Goal: Task Accomplishment & Management: Use online tool/utility

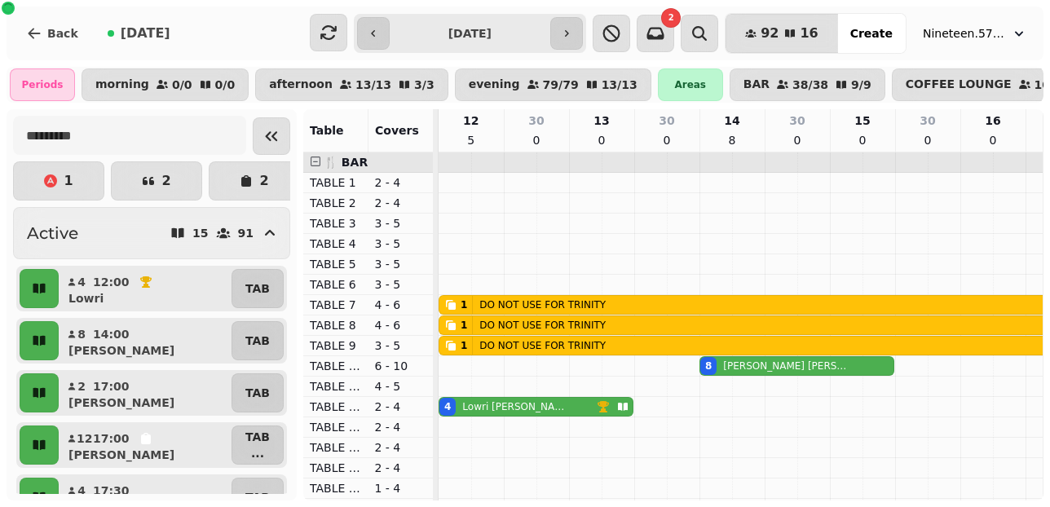
scroll to position [413, 635]
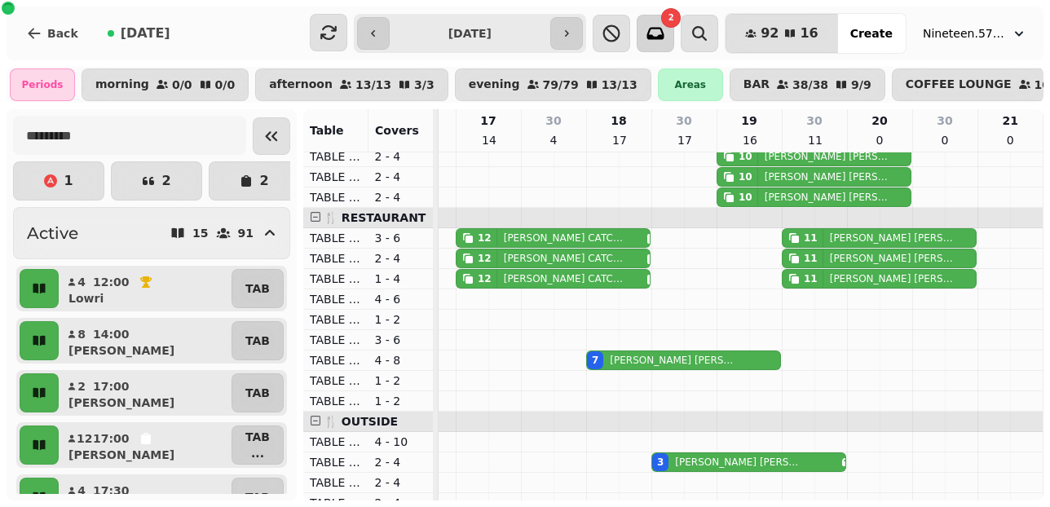
drag, startPoint x: 670, startPoint y: 32, endPoint x: 660, endPoint y: 30, distance: 9.9
click at [665, 32] on icon "button" at bounding box center [656, 34] width 20 height 20
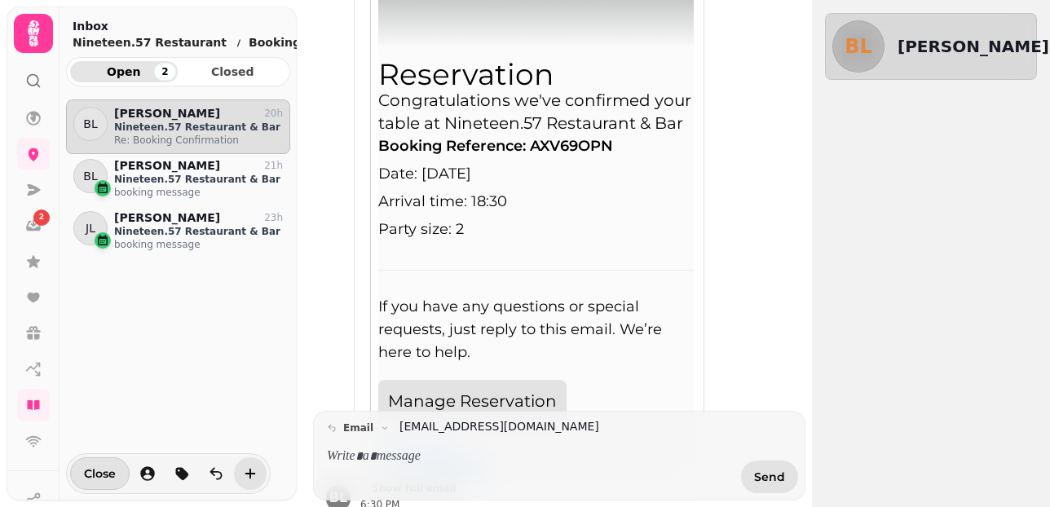
scroll to position [497, 0]
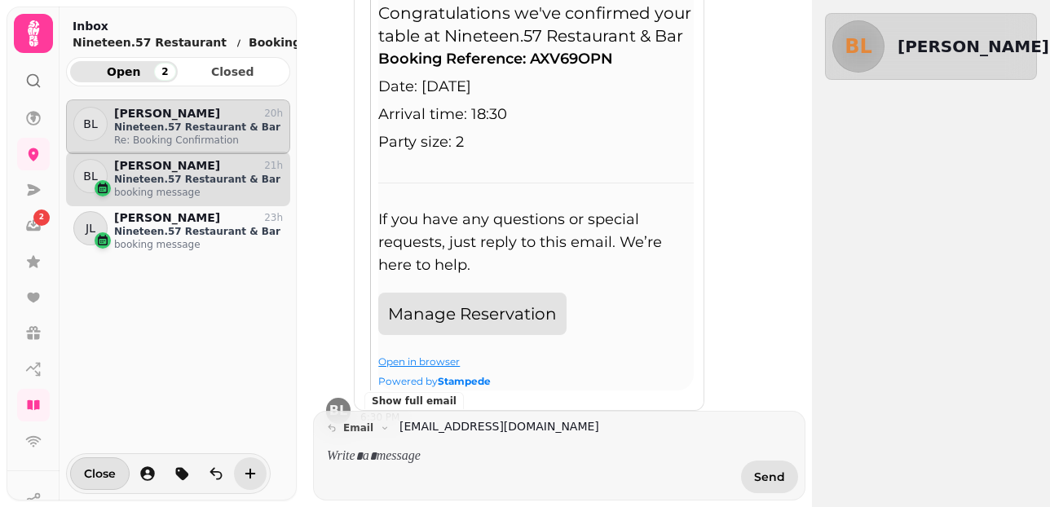
click at [168, 189] on p "booking message" at bounding box center [198, 192] width 169 height 13
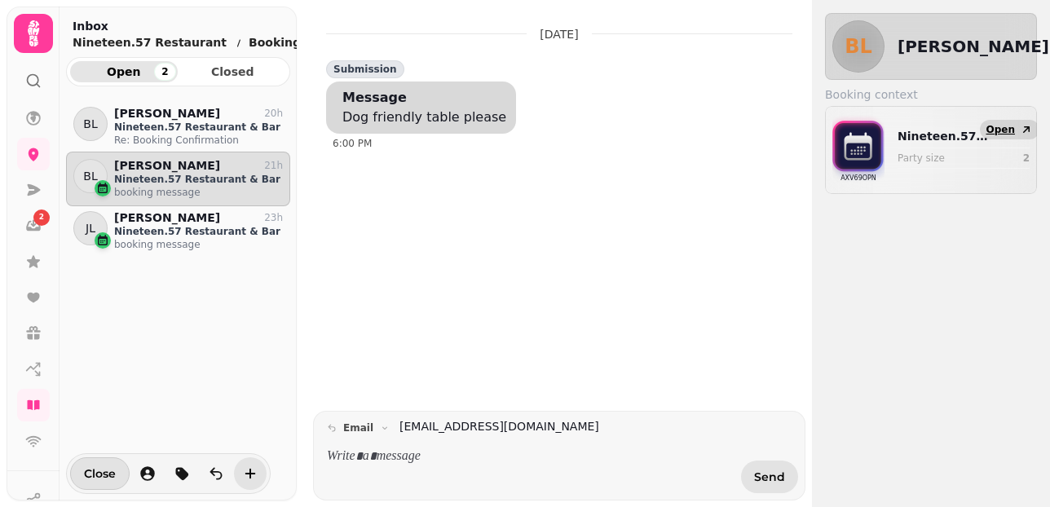
click at [1030, 125] on icon "button" at bounding box center [1026, 129] width 13 height 13
select select "**********"
select select "*"
select select "****"
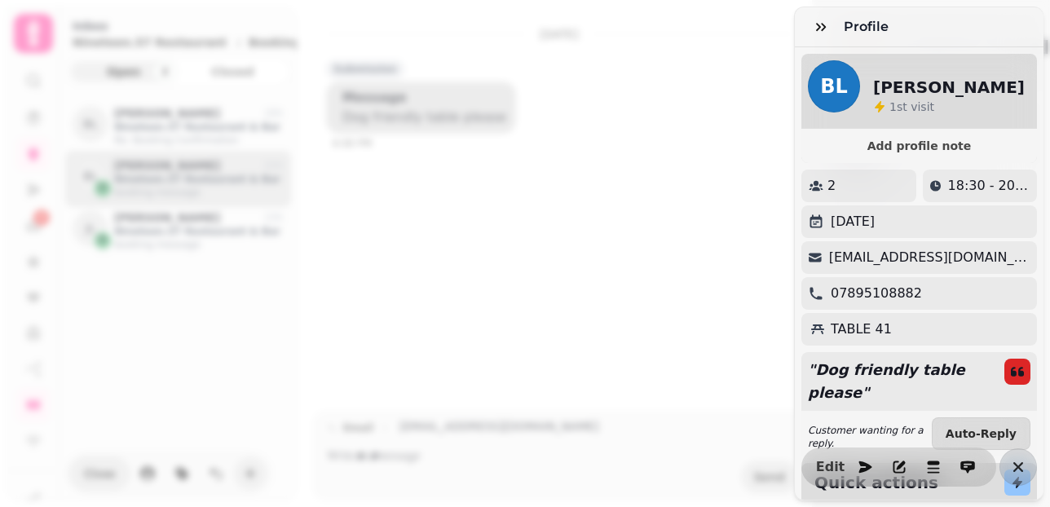
drag, startPoint x: 567, startPoint y: 225, endPoint x: 560, endPoint y: 194, distance: 31.8
click at [567, 225] on div "Profile BL Brady Lambert 1 st visit Add profile note 2 18:30 - 20:00 Thursday 2…" at bounding box center [525, 266] width 1050 height 481
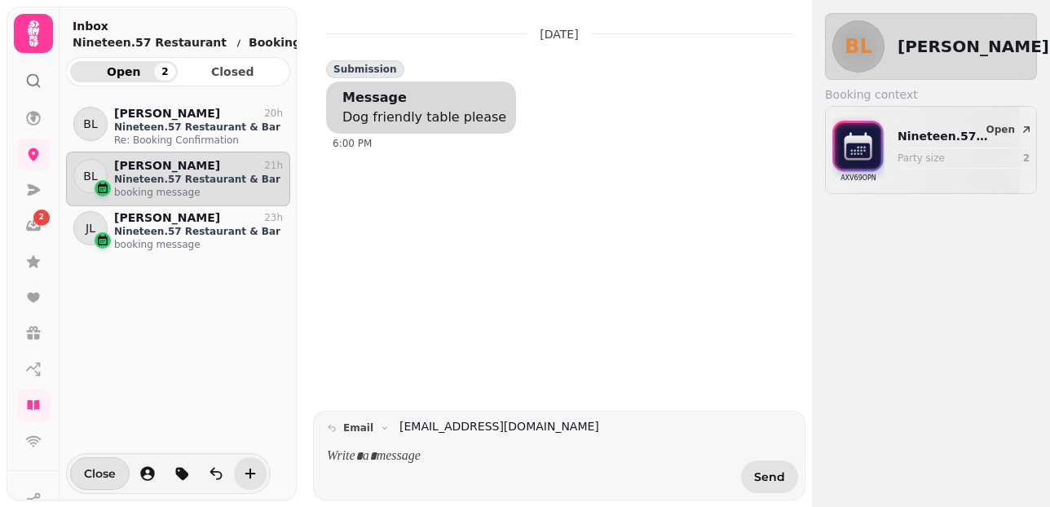
click at [91, 473] on span "Close" at bounding box center [100, 473] width 32 height 11
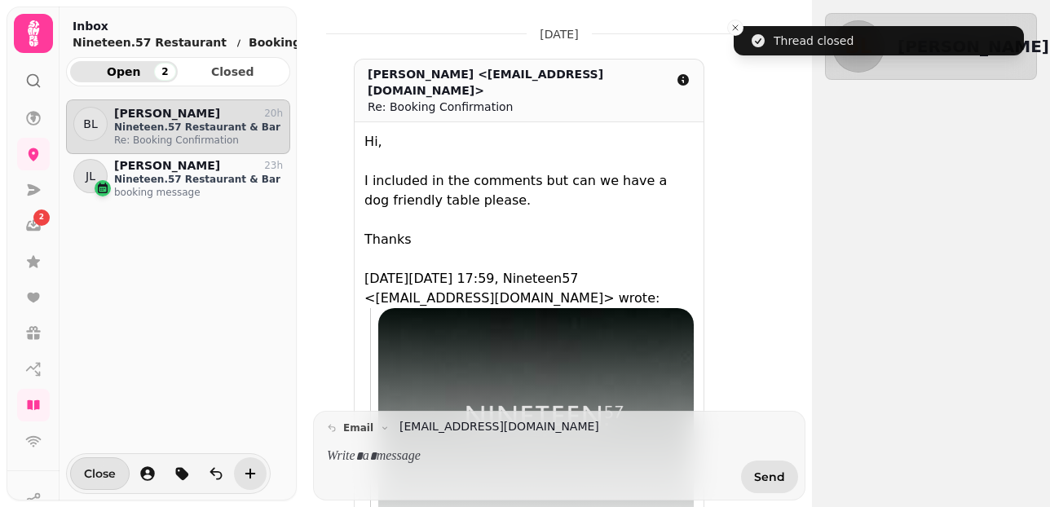
click at [90, 475] on span "Close" at bounding box center [100, 473] width 32 height 11
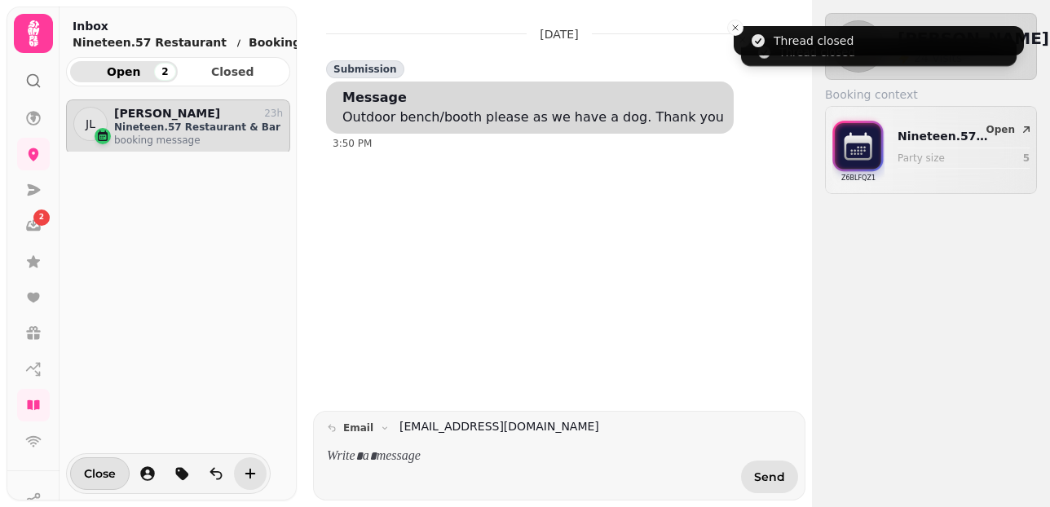
click at [90, 475] on span "Close" at bounding box center [100, 473] width 32 height 11
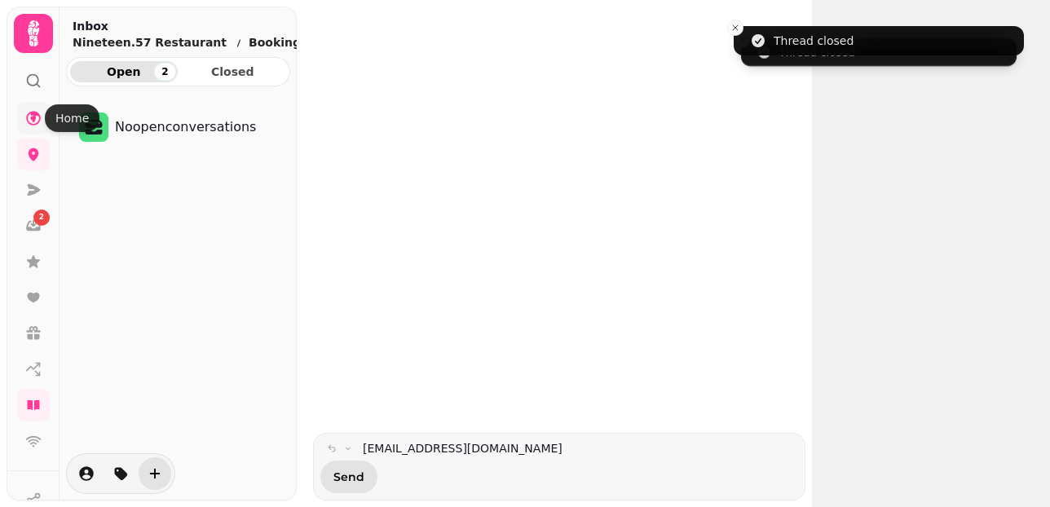
click at [37, 117] on icon at bounding box center [33, 118] width 16 height 16
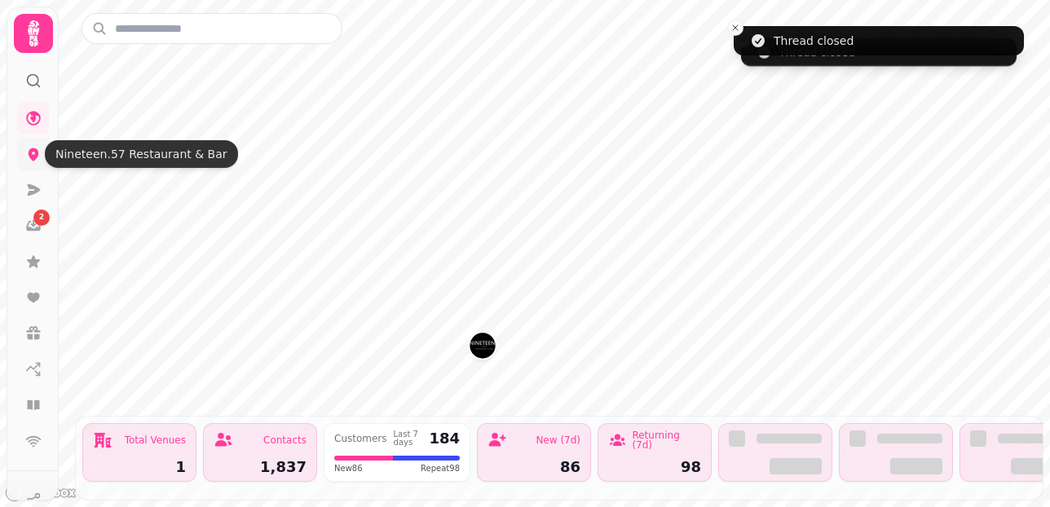
click at [32, 149] on icon at bounding box center [34, 154] width 11 height 13
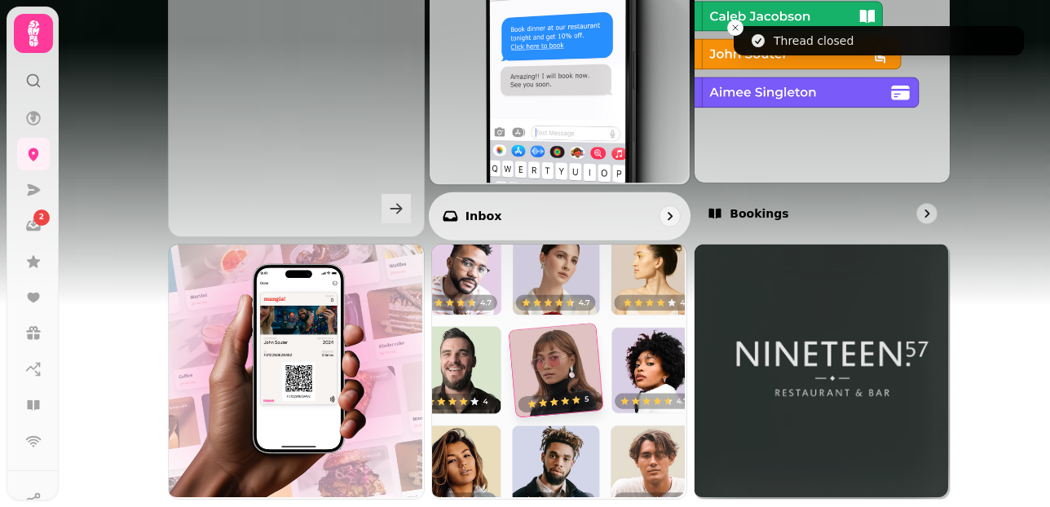
scroll to position [666, 0]
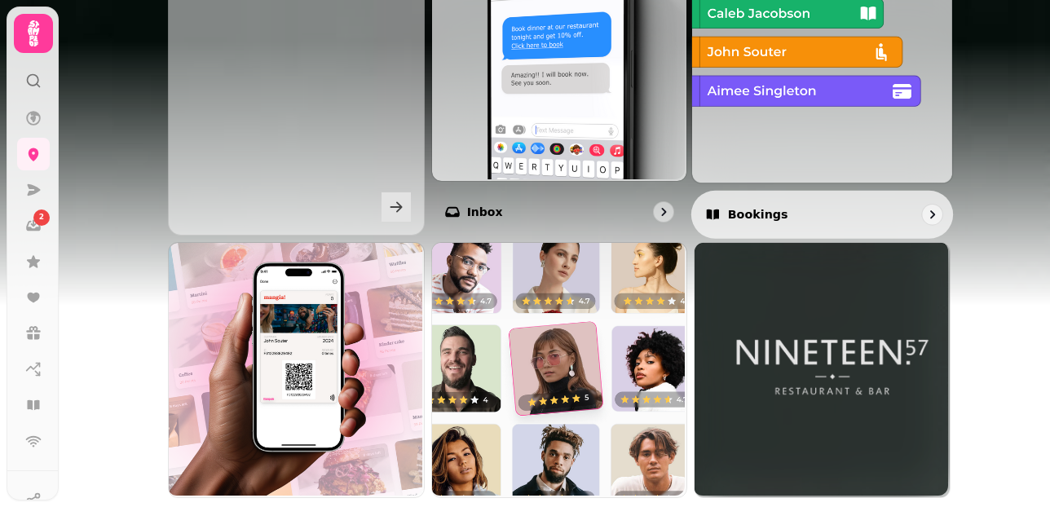
click at [855, 141] on img at bounding box center [821, 51] width 260 height 260
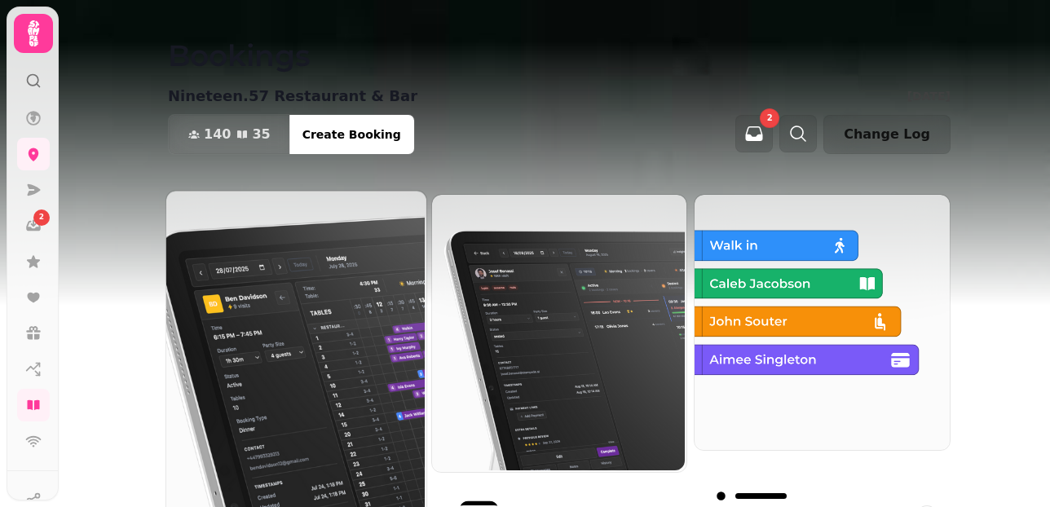
click at [262, 285] on img at bounding box center [295, 355] width 260 height 332
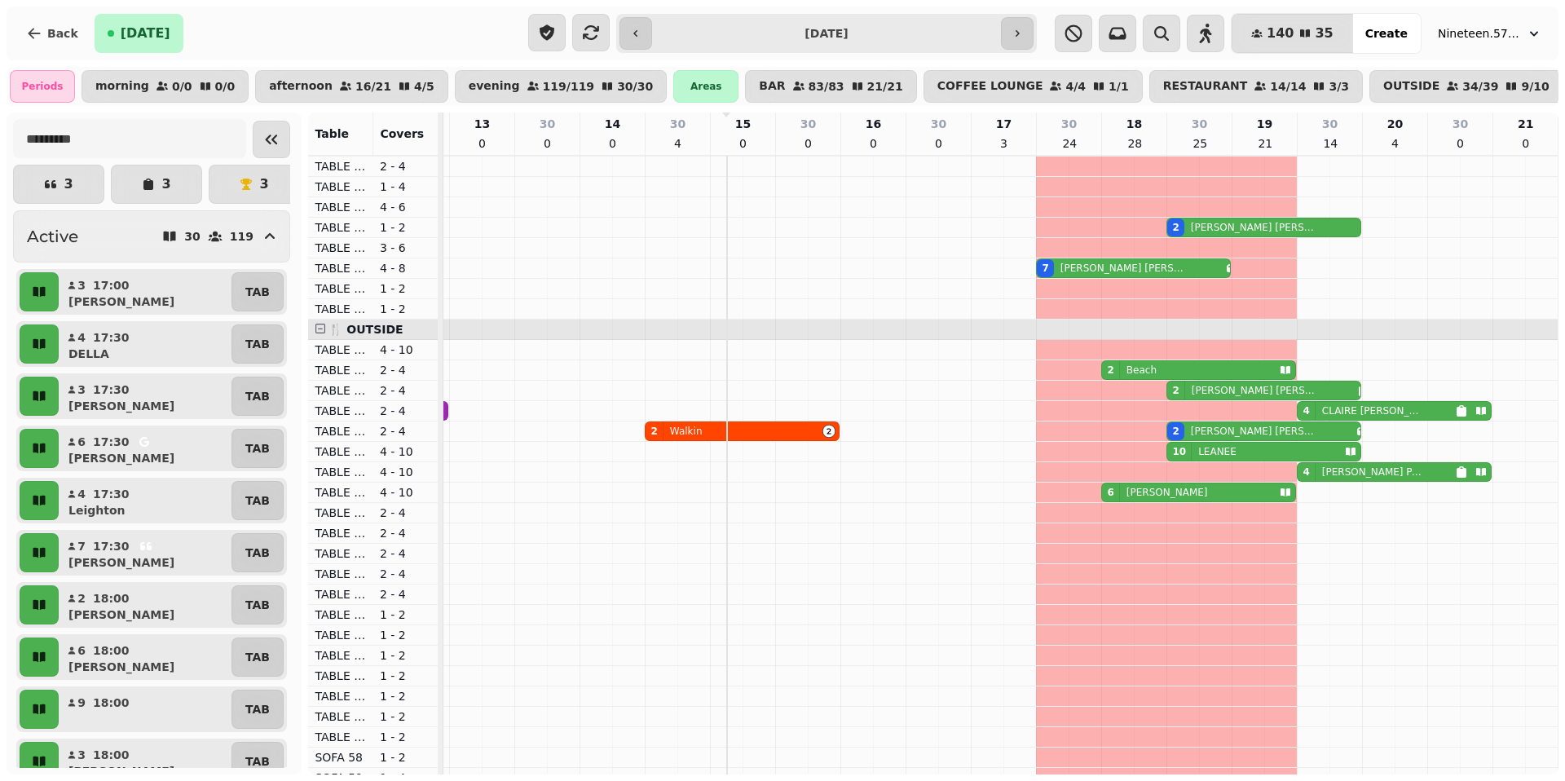
scroll to position [521, 0]
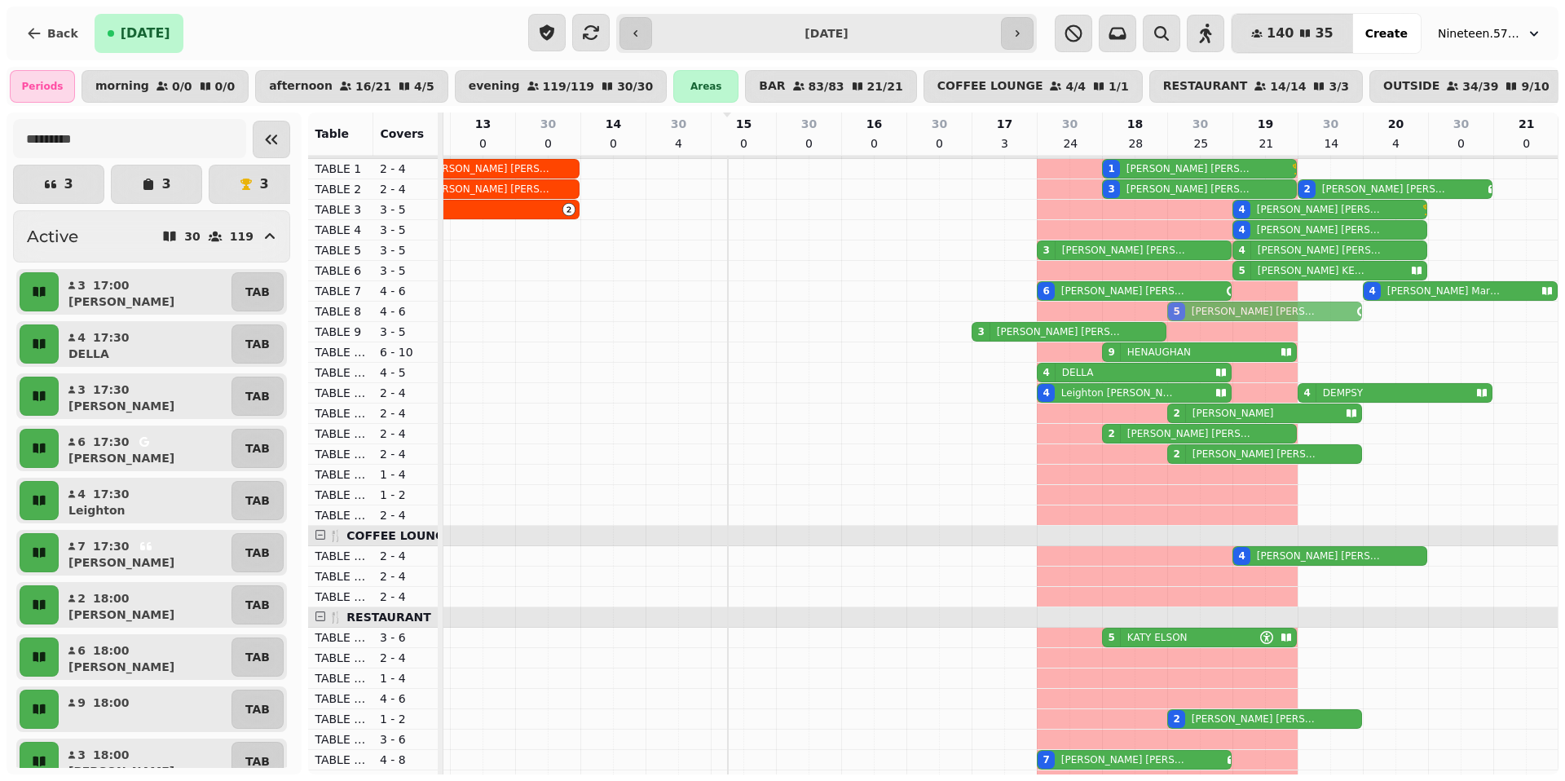
drag, startPoint x: 1238, startPoint y: 333, endPoint x: 1233, endPoint y: 300, distance: 33.0
click at [1049, 302] on tbody "8 [PERSON_NAME] 1 [PERSON_NAME] 8 [PERSON_NAME] 3 [PERSON_NAME] 2 [PERSON_NAME]…" at bounding box center [939, 760] width 1239 height 1243
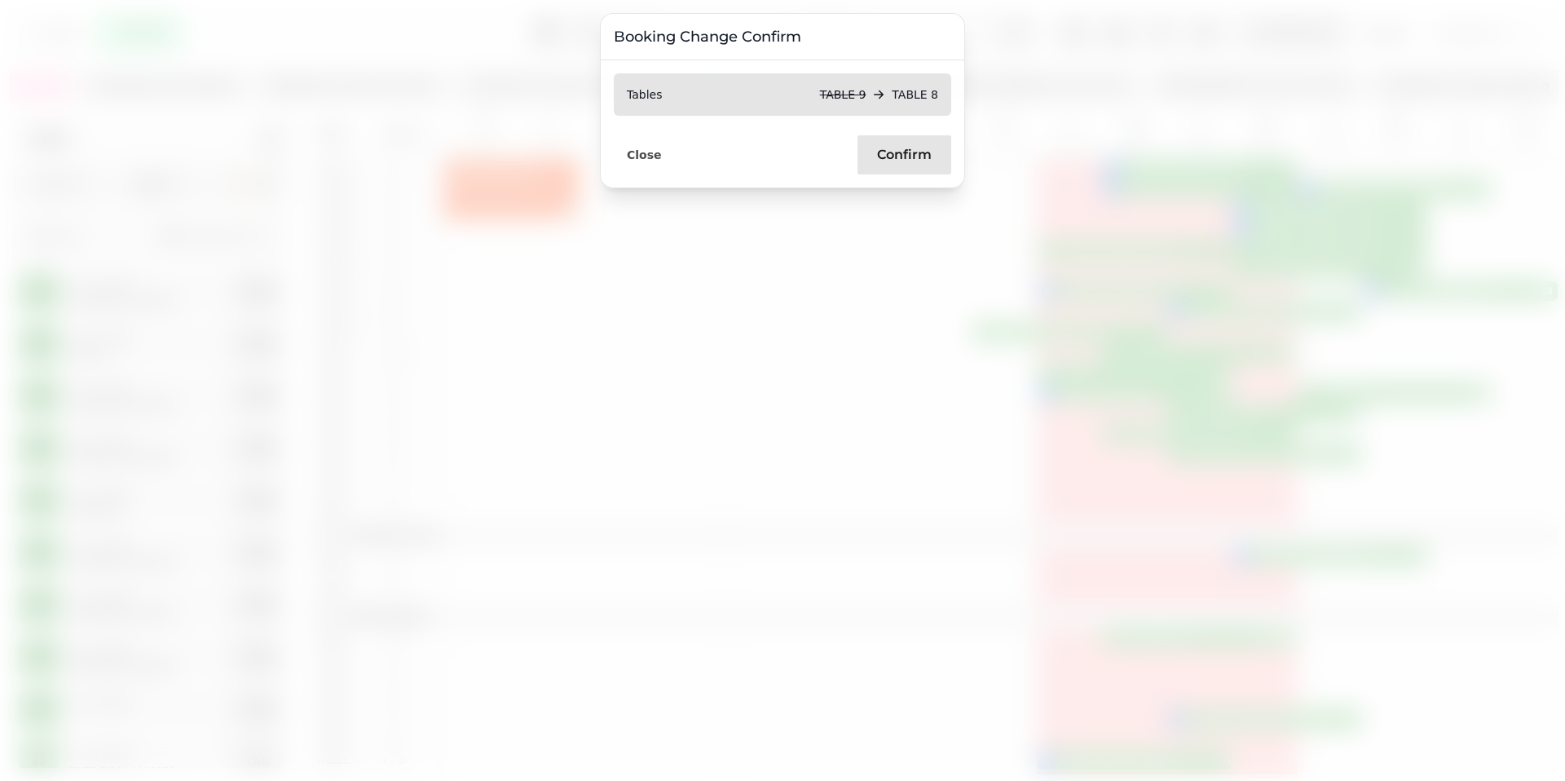
click at [910, 157] on span "Confirm" at bounding box center [904, 154] width 55 height 13
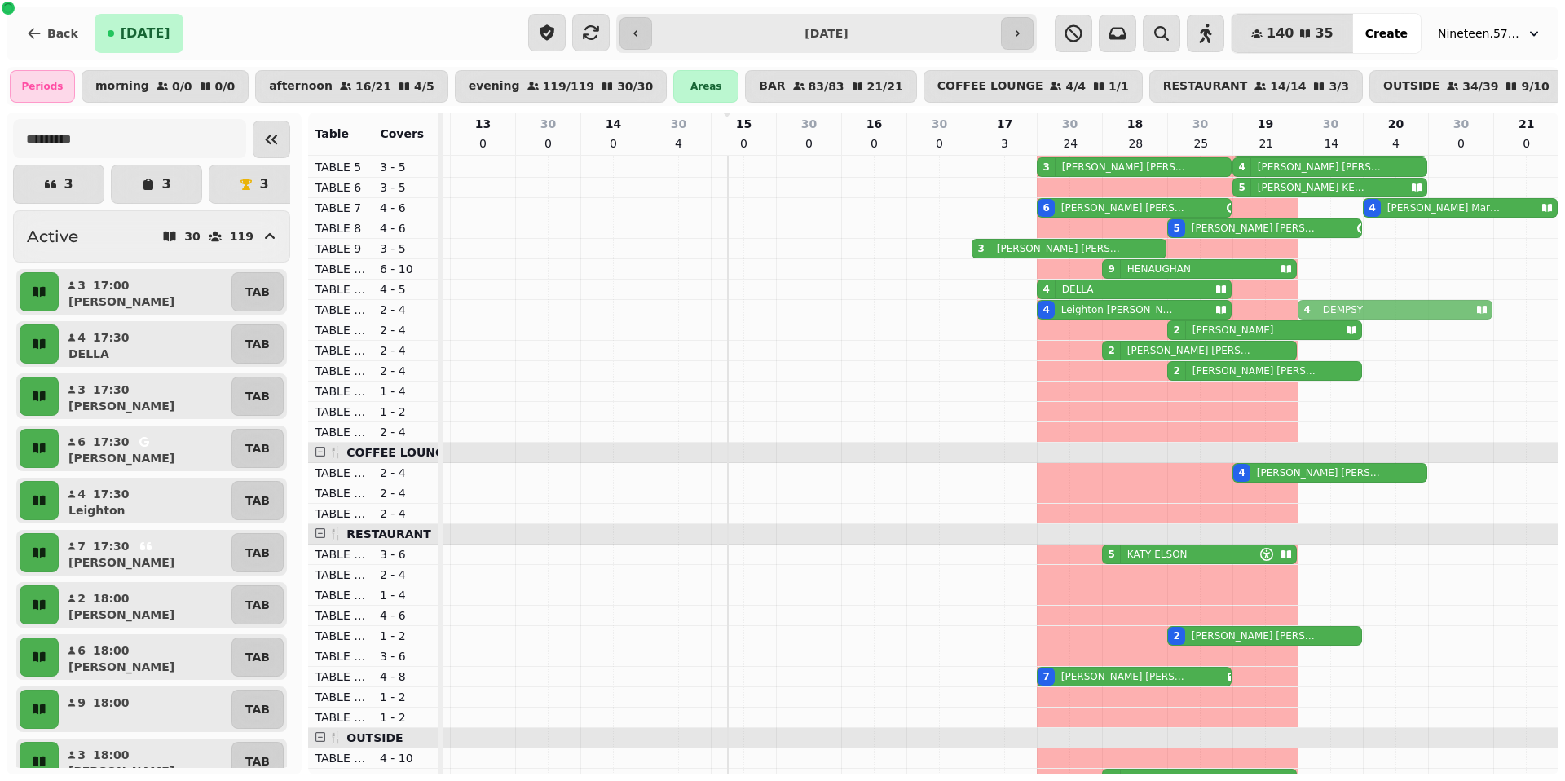
drag, startPoint x: 1309, startPoint y: 308, endPoint x: 1315, endPoint y: 316, distance: 10.4
click at [320, 307] on div "4 [PERSON_NAME] 4 [PERSON_NAME] 4 [PERSON_NAME]" at bounding box center [320, 310] width 0 height 20
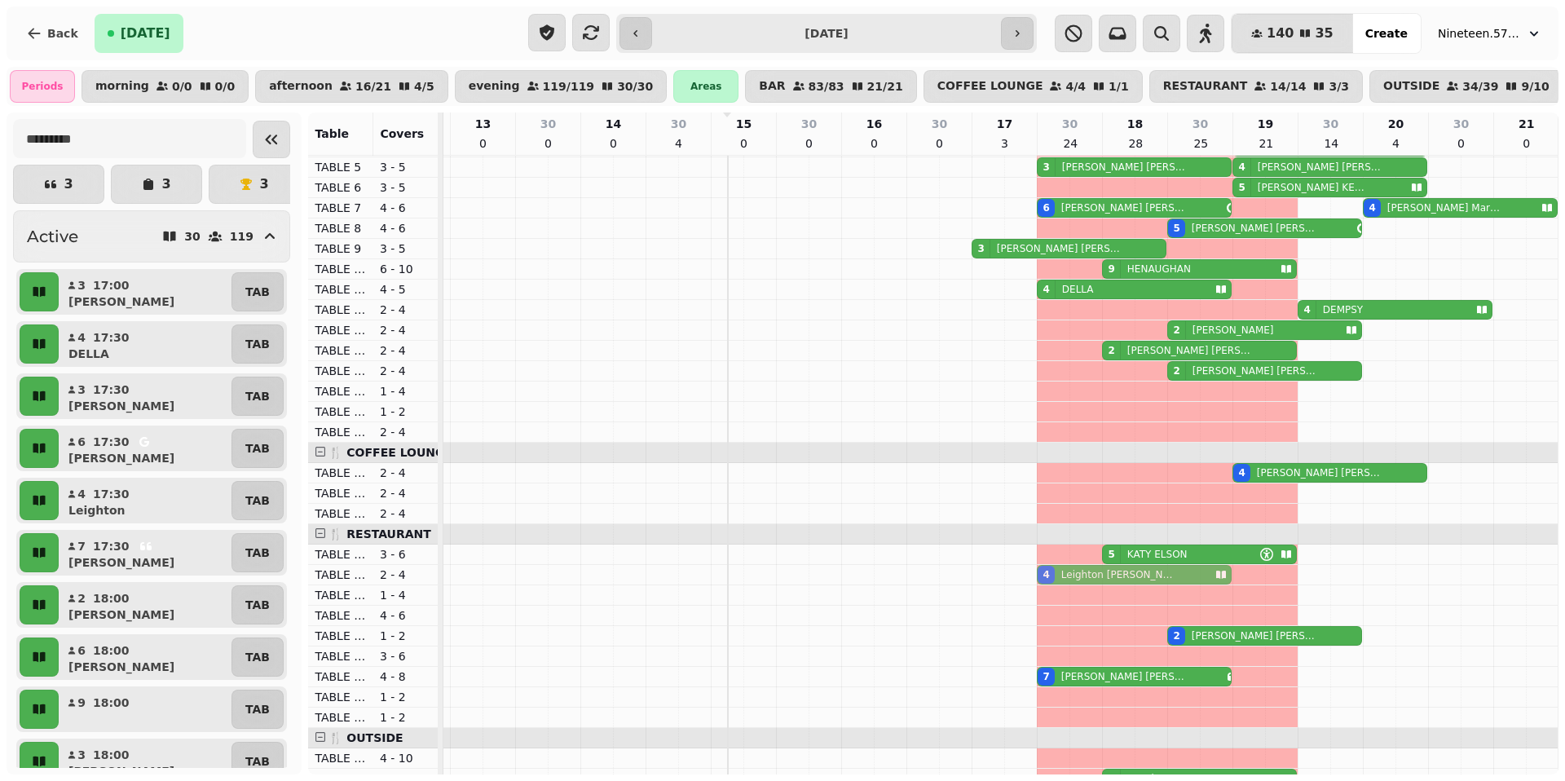
drag, startPoint x: 1101, startPoint y: 311, endPoint x: 1089, endPoint y: 572, distance: 261.1
click at [1049, 506] on tbody "8 [PERSON_NAME] 1 [PERSON_NAME] 8 [PERSON_NAME] 3 [PERSON_NAME] 2 [PERSON_NAME]…" at bounding box center [939, 676] width 1239 height 1243
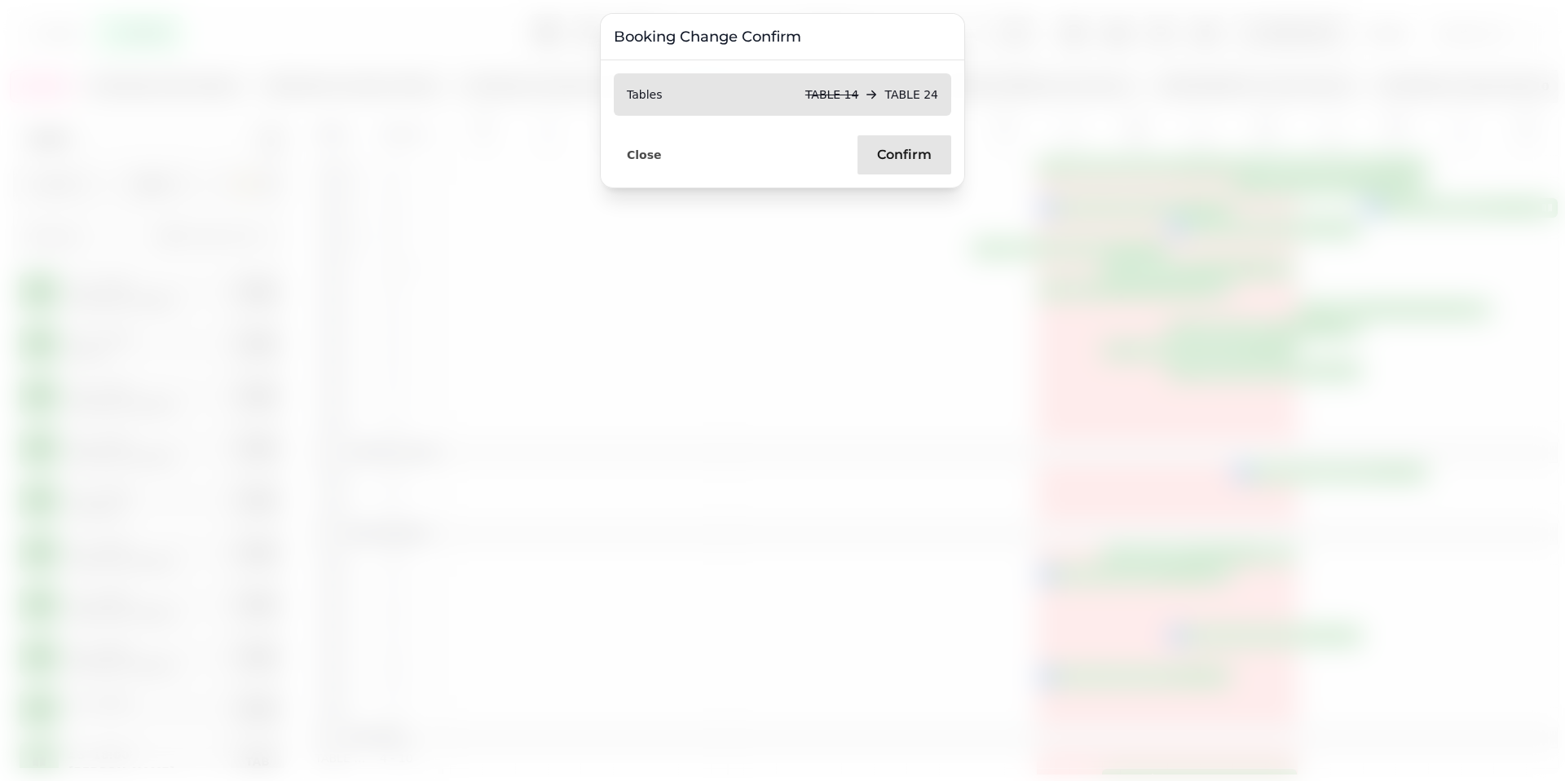
click at [893, 143] on button "Confirm" at bounding box center [905, 154] width 94 height 39
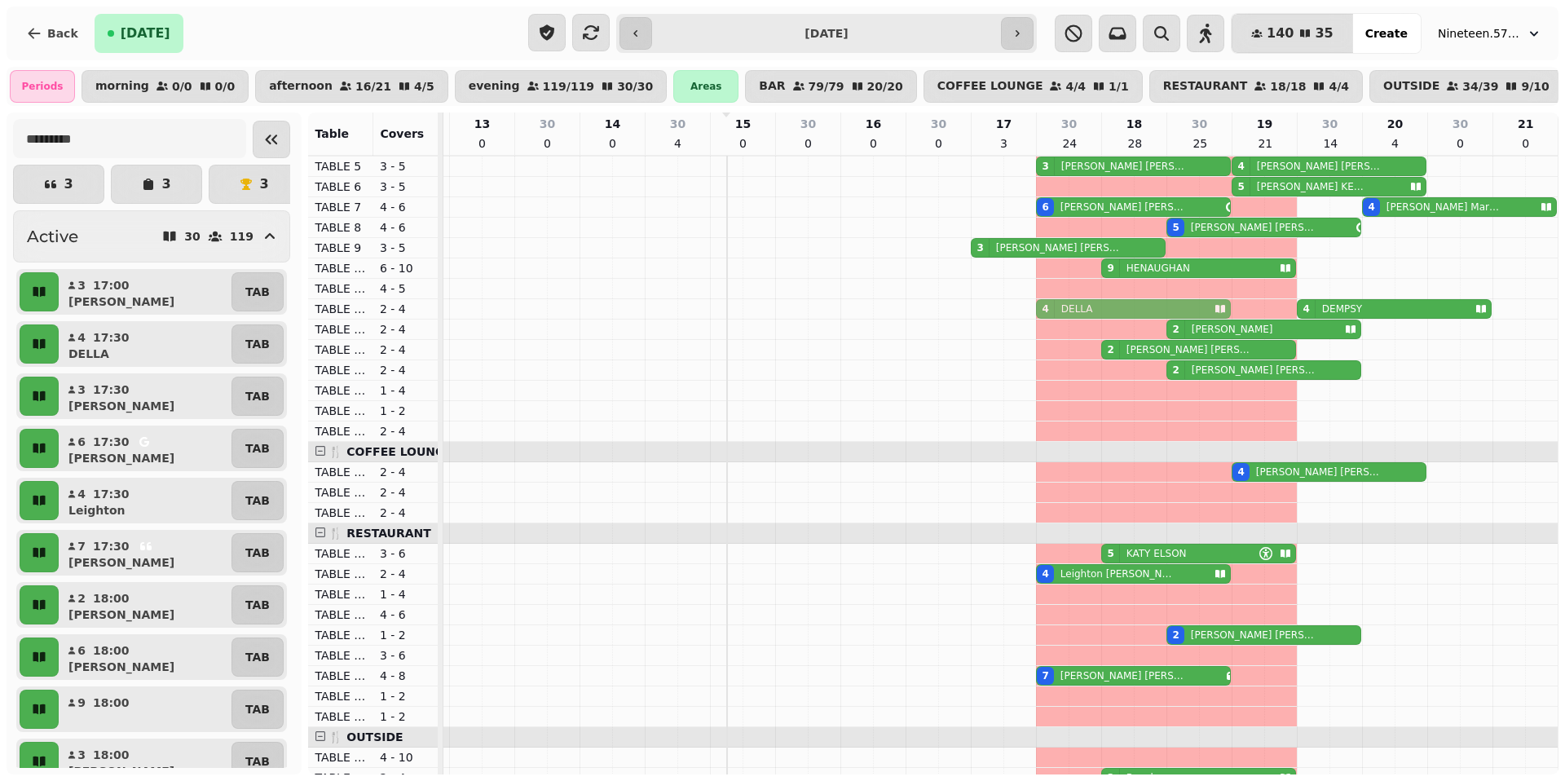
drag, startPoint x: 1068, startPoint y: 284, endPoint x: 1076, endPoint y: 303, distance: 21.2
click at [1049, 303] on tbody "8 [PERSON_NAME] 1 [PERSON_NAME] 8 [PERSON_NAME] 3 [PERSON_NAME] 2 [PERSON_NAME]…" at bounding box center [938, 676] width 1239 height 1243
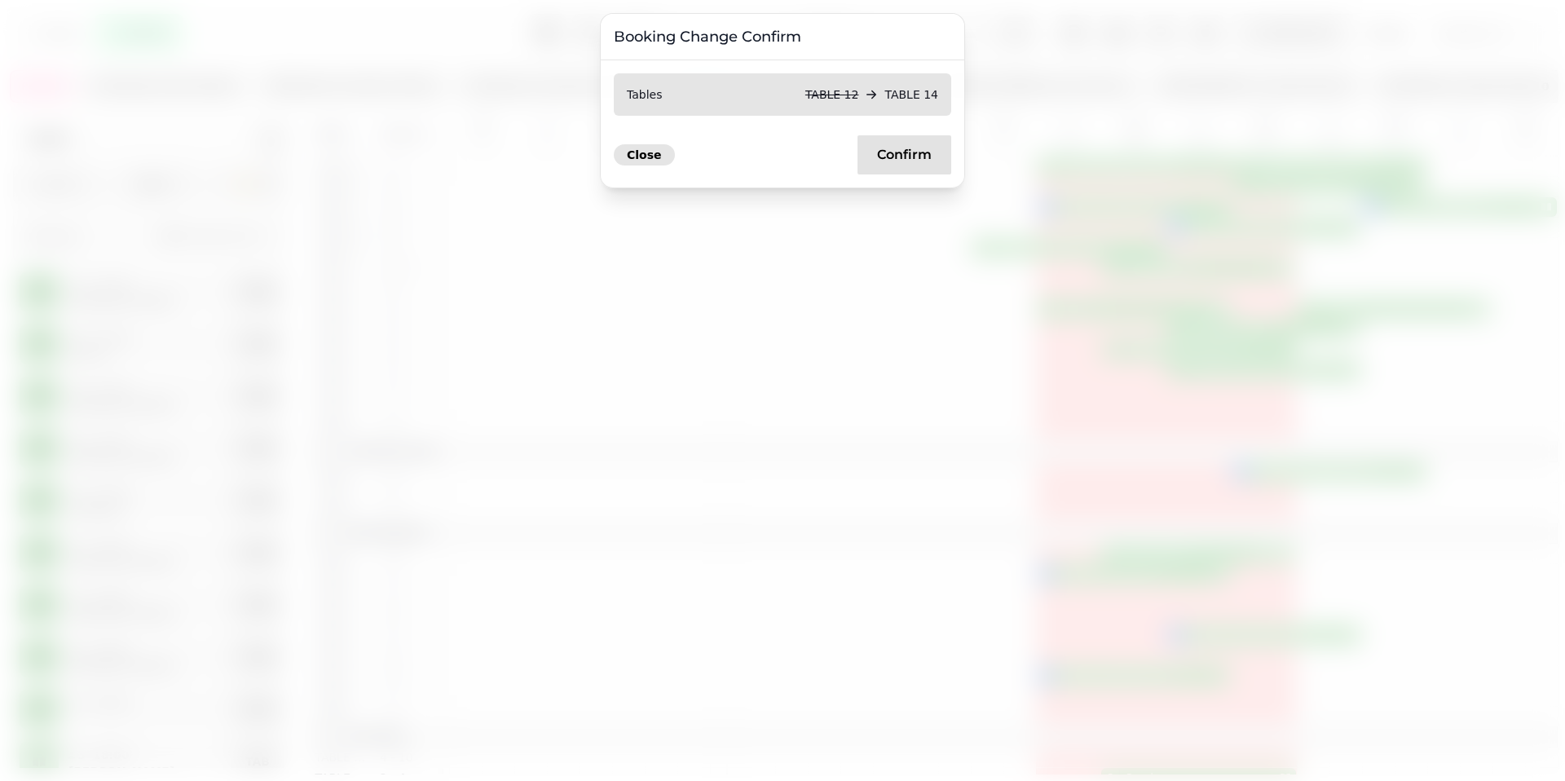
click at [658, 158] on button "Close" at bounding box center [644, 154] width 61 height 21
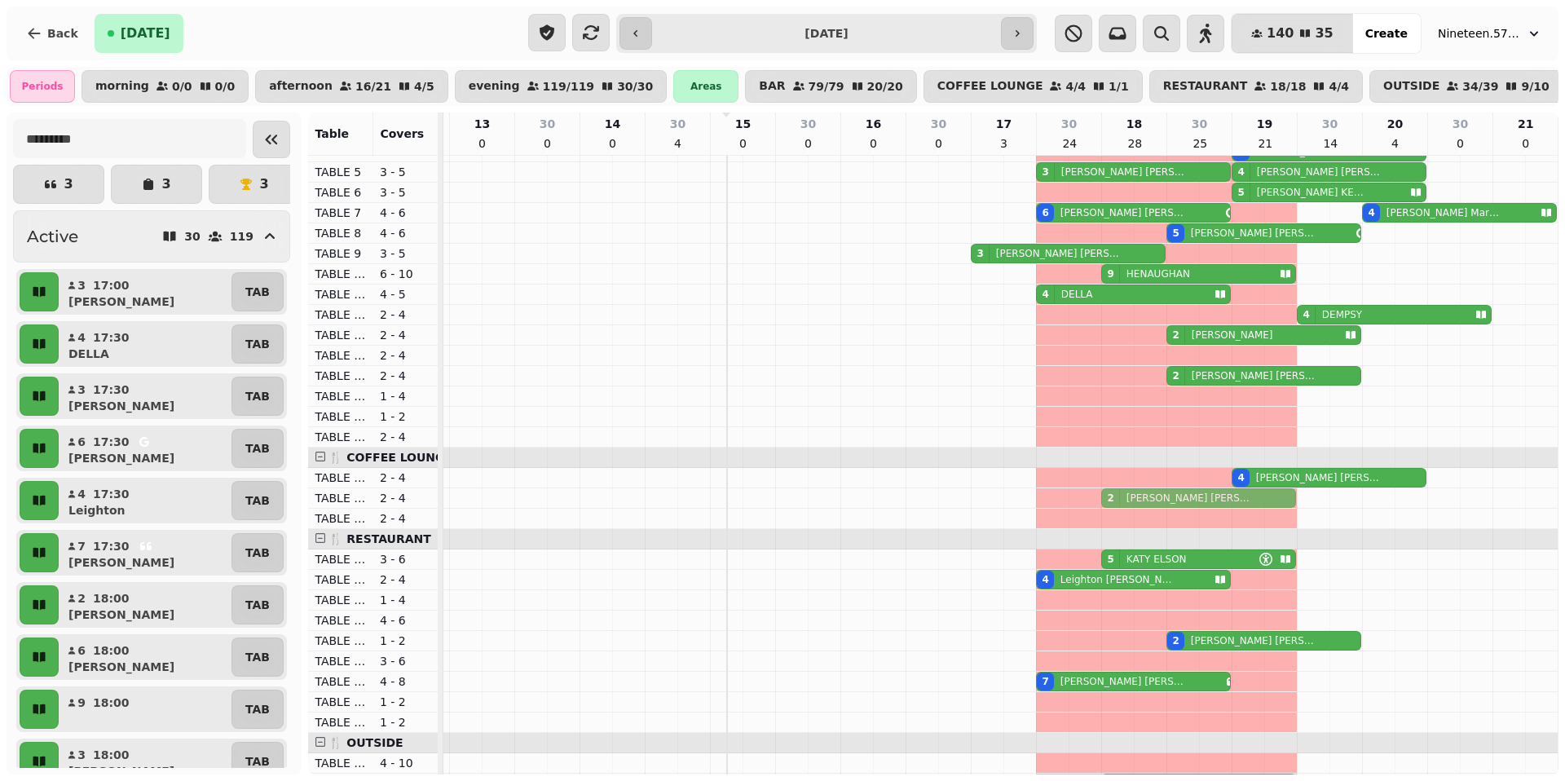
drag, startPoint x: 1123, startPoint y: 347, endPoint x: 1128, endPoint y: 488, distance: 140.3
click at [1049, 488] on tbody "8 [PERSON_NAME] 1 [PERSON_NAME] 8 [PERSON_NAME] 3 [PERSON_NAME] 2 [PERSON_NAME]…" at bounding box center [938, 681] width 1239 height 1243
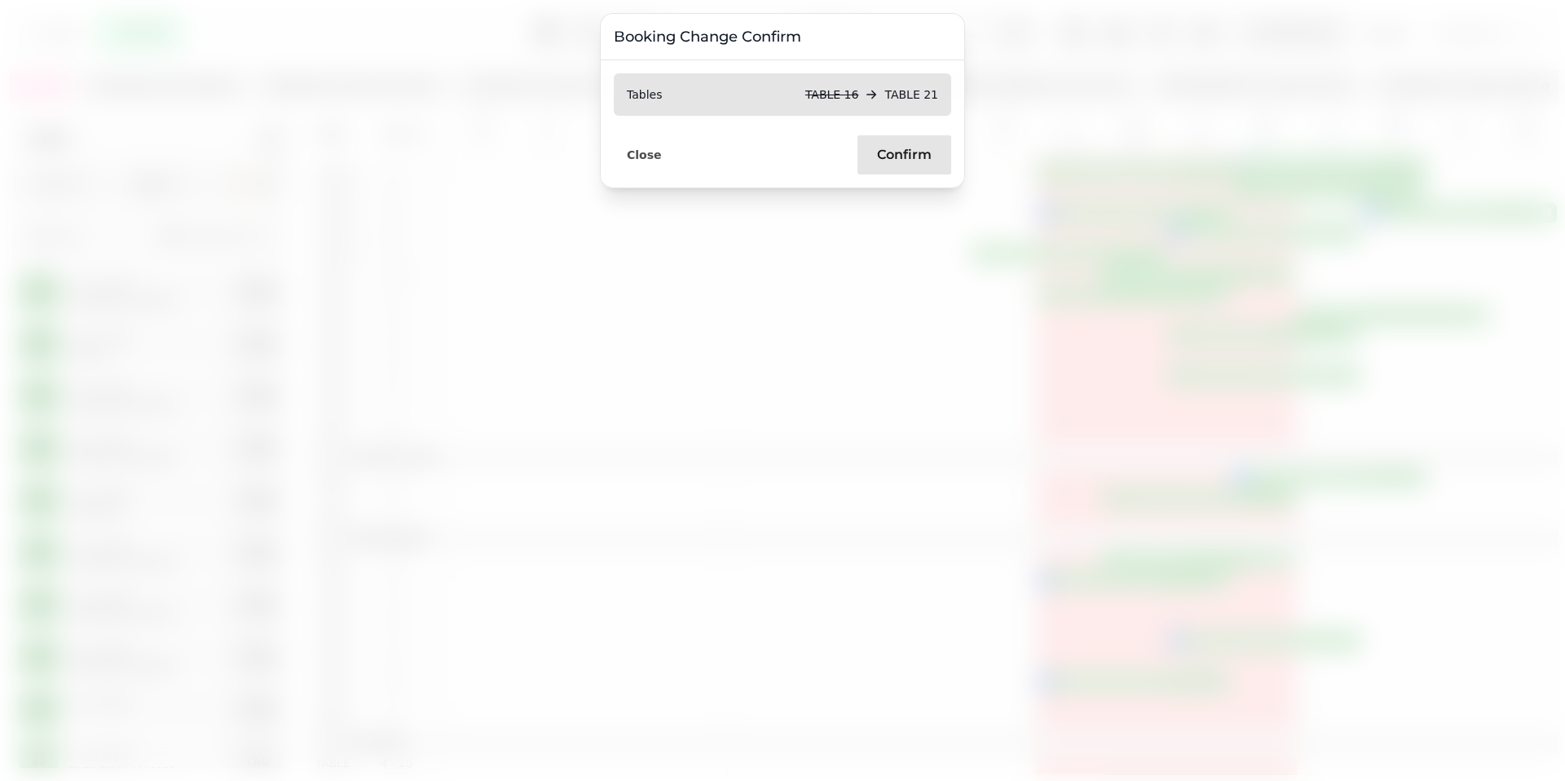
click at [872, 151] on button "Confirm" at bounding box center [905, 154] width 94 height 39
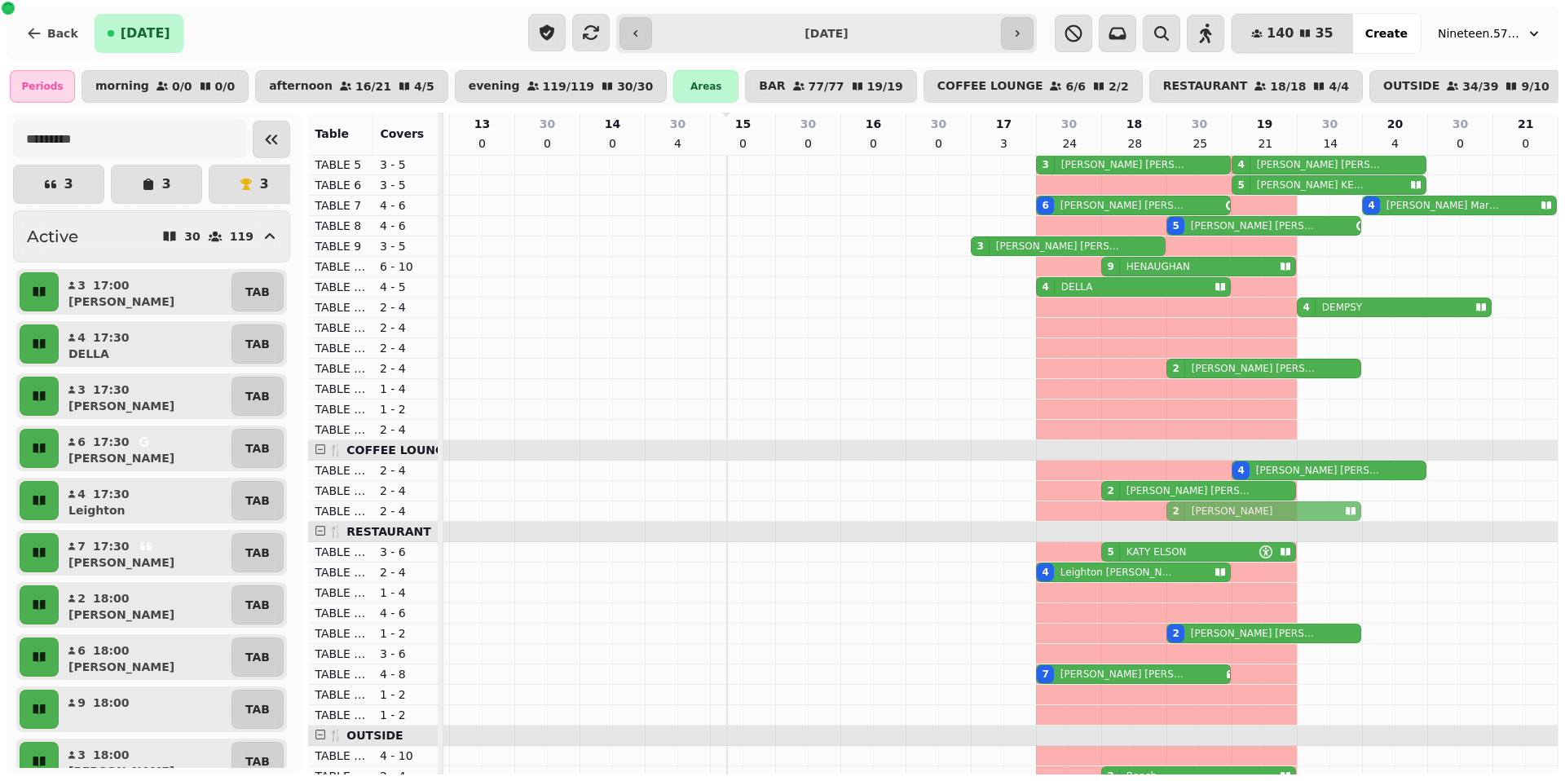
drag, startPoint x: 1190, startPoint y: 333, endPoint x: 1185, endPoint y: 510, distance: 177.0
click at [1049, 506] on tbody "8 [PERSON_NAME] 1 [PERSON_NAME] 8 [PERSON_NAME] 3 [PERSON_NAME] 2 [PERSON_NAME]…" at bounding box center [938, 674] width 1239 height 1243
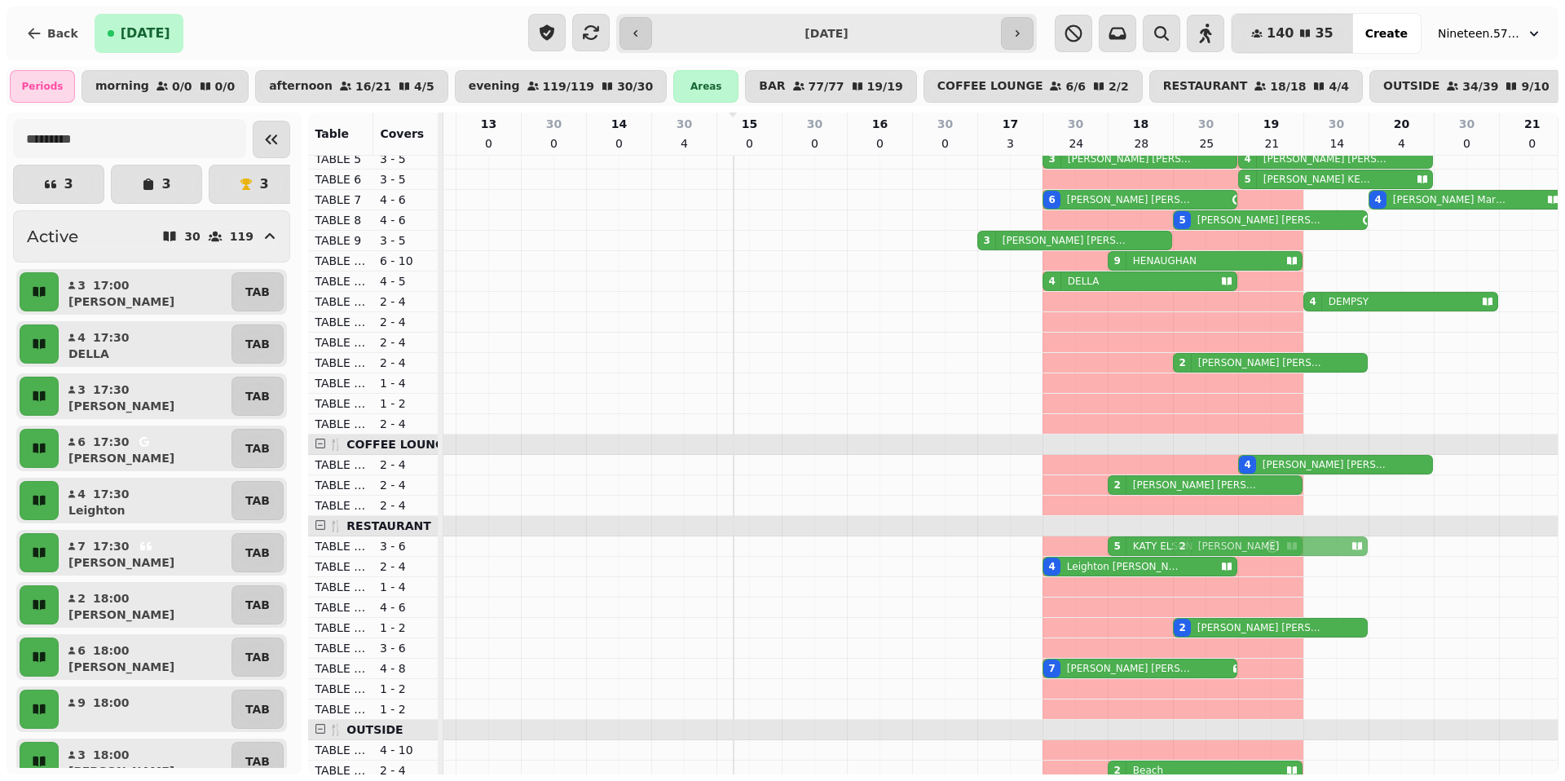
click at [1049, 506] on div "8 [PERSON_NAME] 1 [PERSON_NAME] 8 [PERSON_NAME] 3 [PERSON_NAME] 2 [PERSON_NAME]…" at bounding box center [944, 668] width 1239 height 1243
drag, startPoint x: 1200, startPoint y: 506, endPoint x: 1199, endPoint y: 576, distance: 70.1
click at [1049, 506] on tbody "8 [PERSON_NAME] 1 [PERSON_NAME] 8 [PERSON_NAME] 3 [PERSON_NAME] 2 [PERSON_NAME]…" at bounding box center [944, 669] width 1239 height 1243
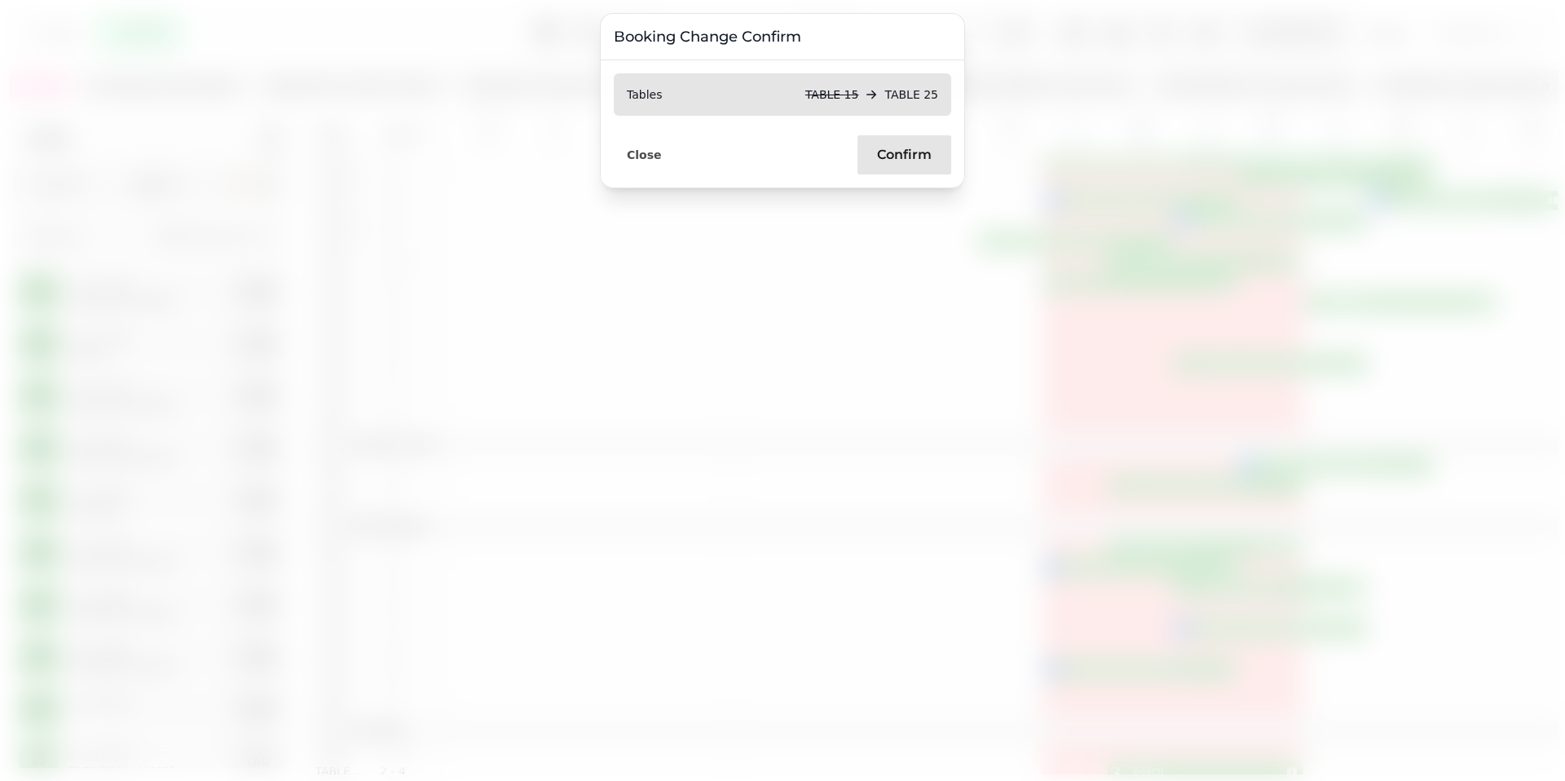
click at [901, 157] on span "Confirm" at bounding box center [904, 154] width 55 height 13
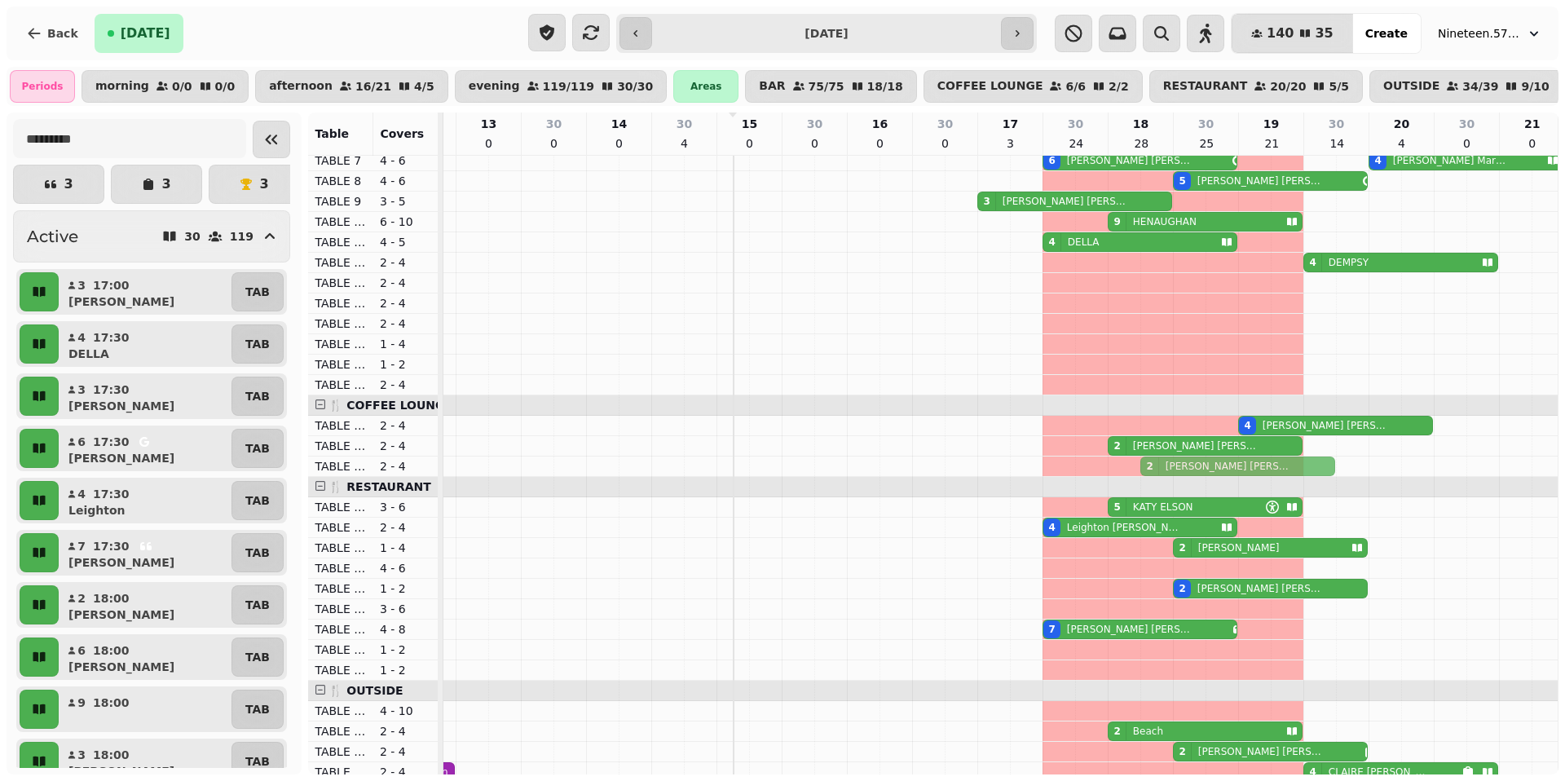
drag, startPoint x: 1239, startPoint y: 317, endPoint x: 1218, endPoint y: 467, distance: 151.5
click at [1049, 467] on tbody "8 [PERSON_NAME] 1 [PERSON_NAME] 8 [PERSON_NAME] 3 [PERSON_NAME] 2 [PERSON_NAME]…" at bounding box center [944, 629] width 1239 height 1243
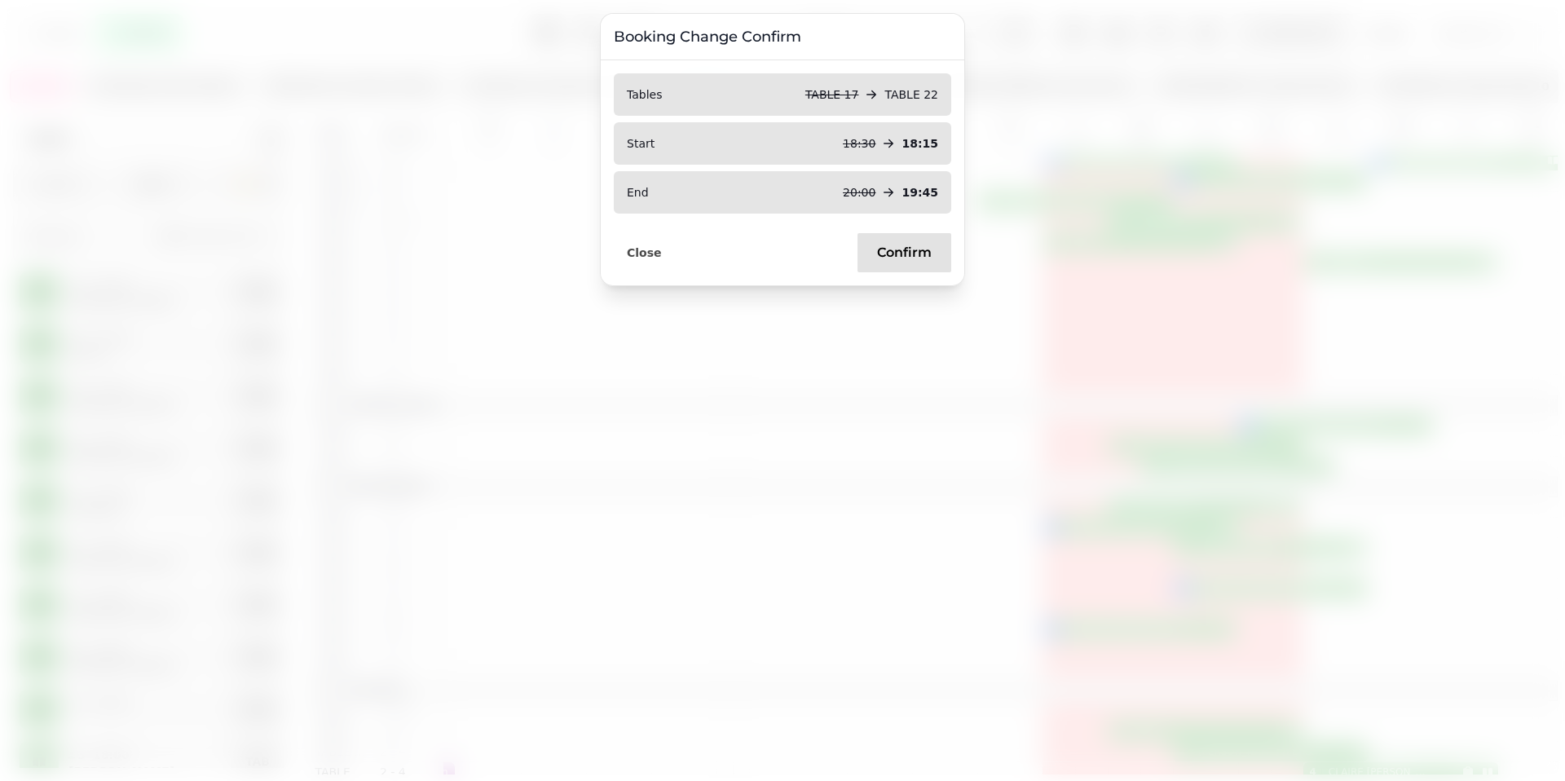
drag, startPoint x: 653, startPoint y: 245, endPoint x: 878, endPoint y: 280, distance: 227.6
click at [656, 247] on span "Close" at bounding box center [644, 252] width 35 height 11
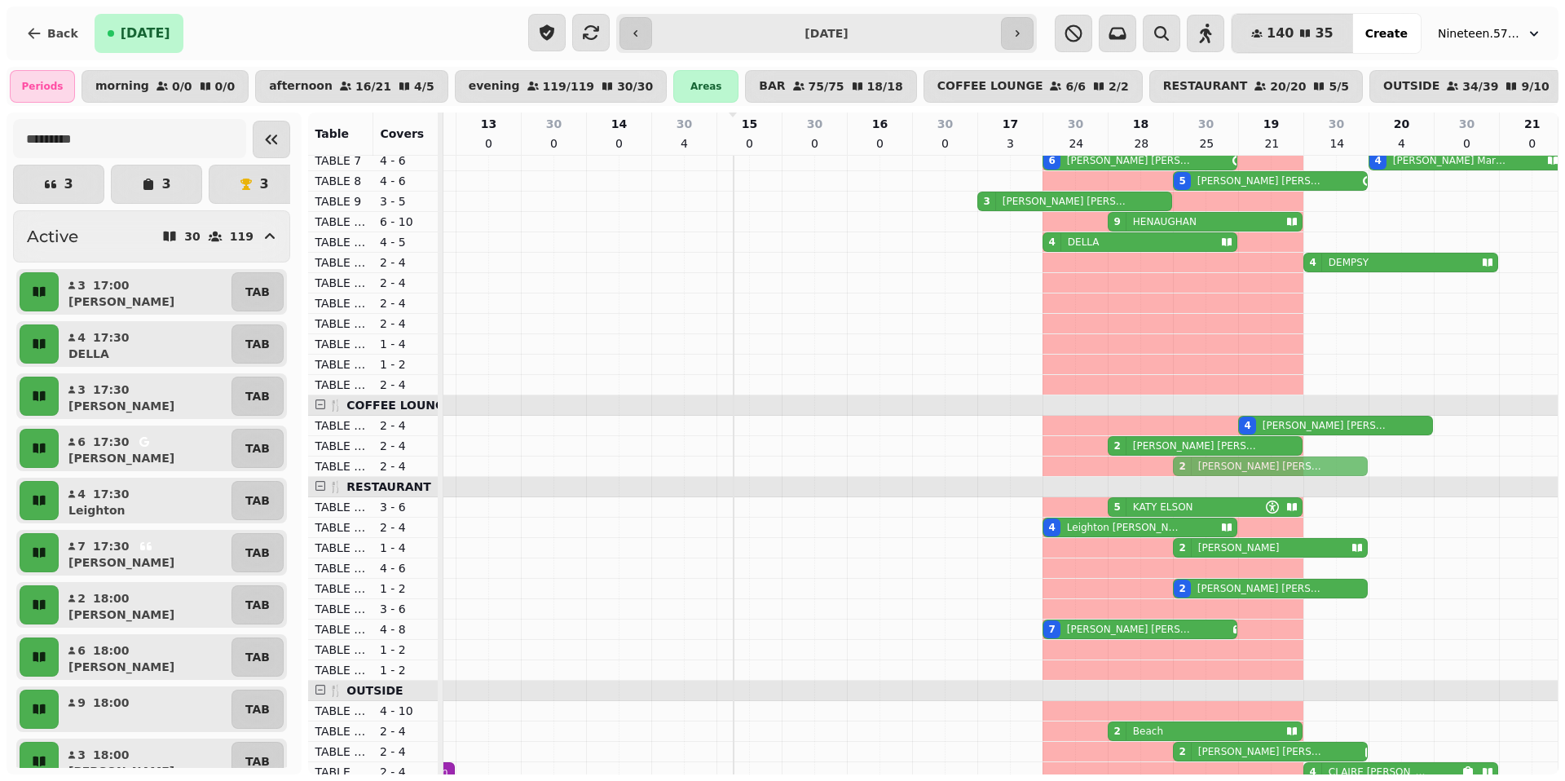
drag, startPoint x: 1172, startPoint y: 457, endPoint x: 1211, endPoint y: 462, distance: 38.6
click at [1049, 469] on tbody "8 [PERSON_NAME] 1 [PERSON_NAME] 8 [PERSON_NAME] 3 [PERSON_NAME] 2 [PERSON_NAME]…" at bounding box center [944, 629] width 1239 height 1243
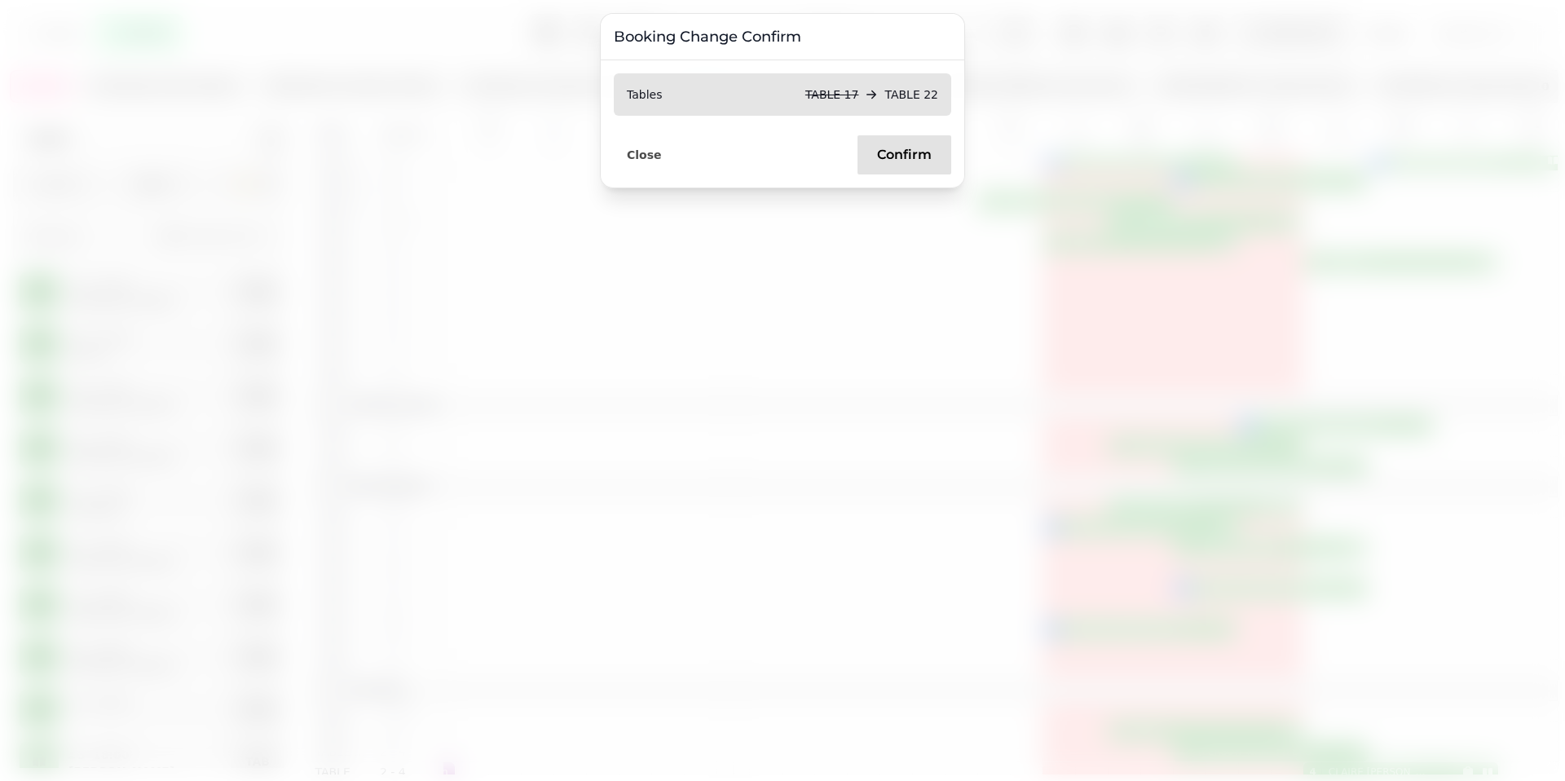
click at [929, 165] on button "Confirm" at bounding box center [905, 154] width 94 height 39
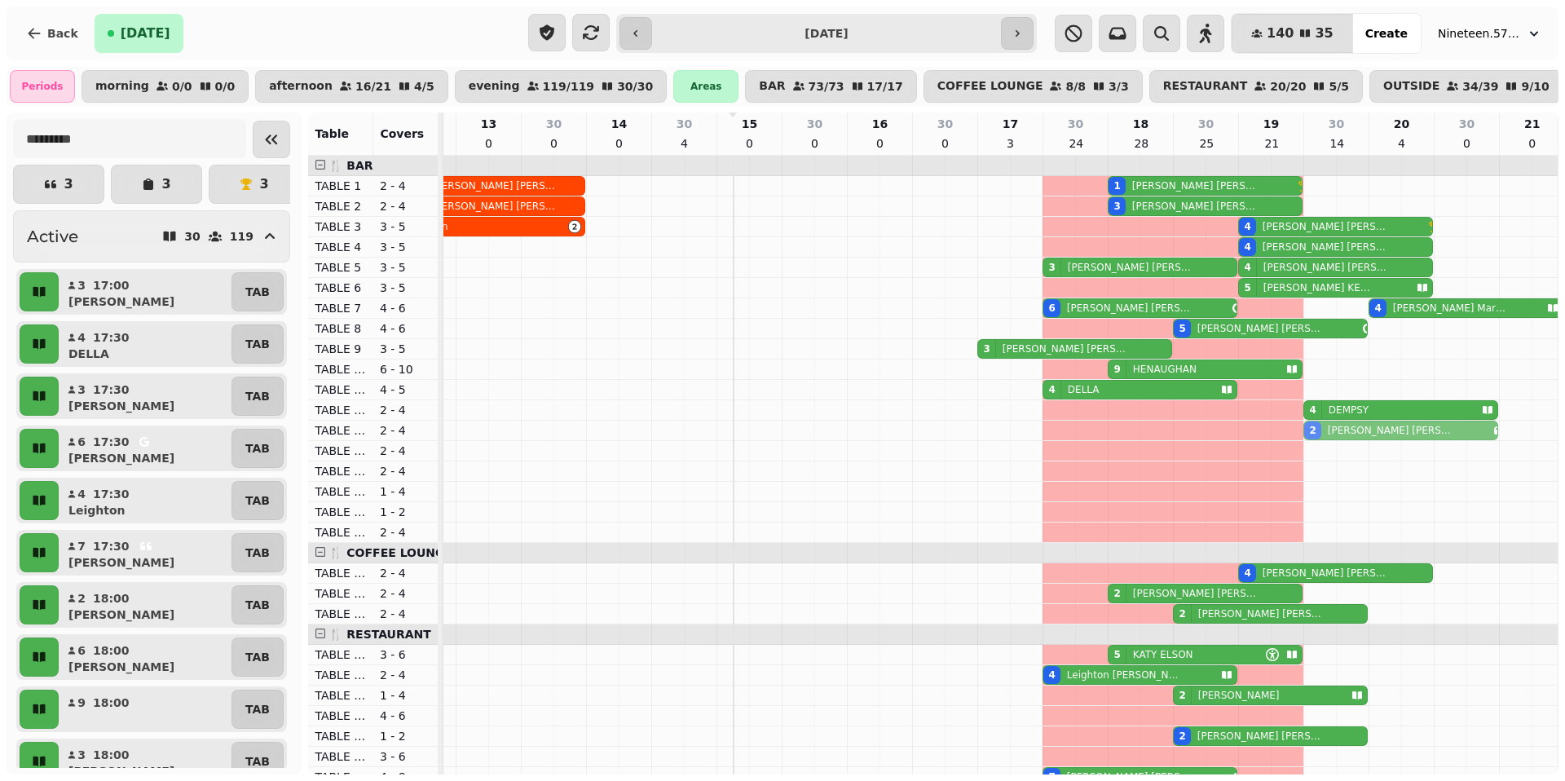
drag, startPoint x: 1338, startPoint y: 201, endPoint x: 1339, endPoint y: 415, distance: 214.4
click at [1049, 422] on tbody "8 [PERSON_NAME] 1 [PERSON_NAME] 8 [PERSON_NAME] 3 [PERSON_NAME] 2 [PERSON_NAME]…" at bounding box center [944, 777] width 1239 height 1243
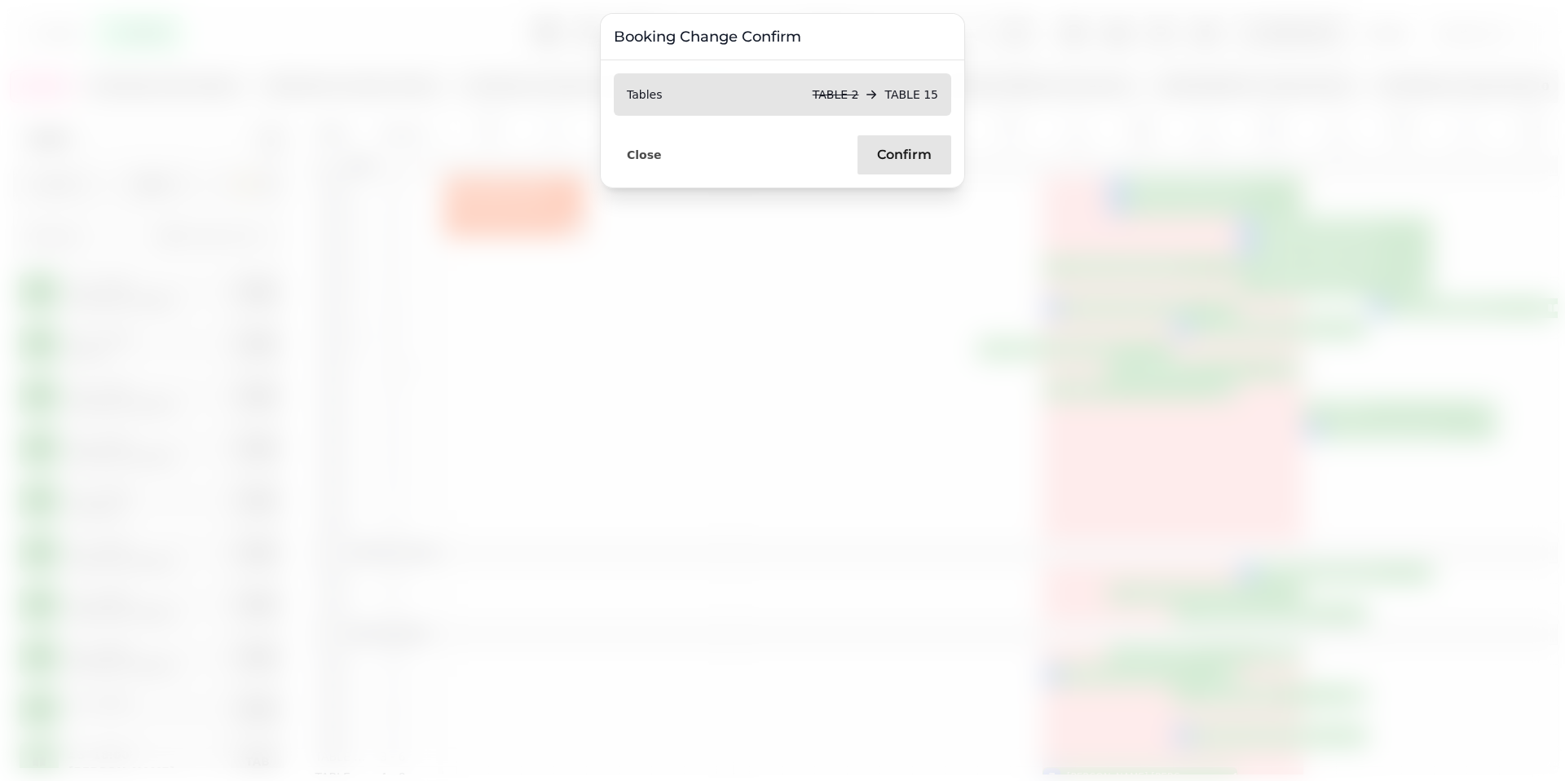
click at [896, 145] on button "Confirm" at bounding box center [905, 154] width 94 height 39
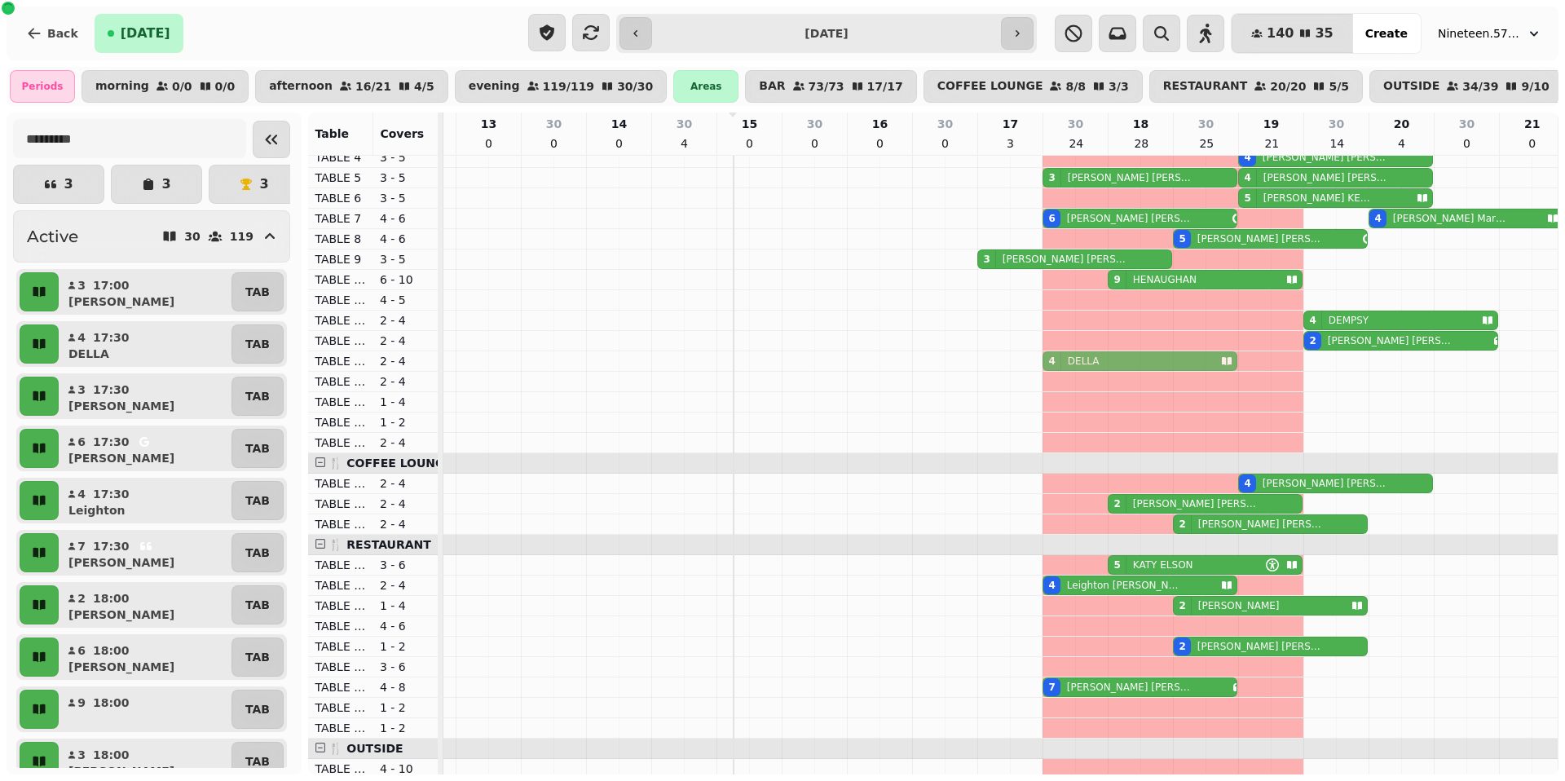
drag, startPoint x: 1063, startPoint y: 299, endPoint x: 1066, endPoint y: 351, distance: 52.2
click at [1049, 356] on tbody "8 [PERSON_NAME] 1 [PERSON_NAME] 8 [PERSON_NAME] 3 [PERSON_NAME] 4 Walkin 4 [PER…" at bounding box center [944, 687] width 1239 height 1243
drag, startPoint x: 1087, startPoint y: 355, endPoint x: 1087, endPoint y: 343, distance: 12.2
click at [1049, 343] on tbody "8 [PERSON_NAME] 1 [PERSON_NAME] 8 [PERSON_NAME] 3 [PERSON_NAME] 4 Walkin 4 [PER…" at bounding box center [944, 687] width 1239 height 1243
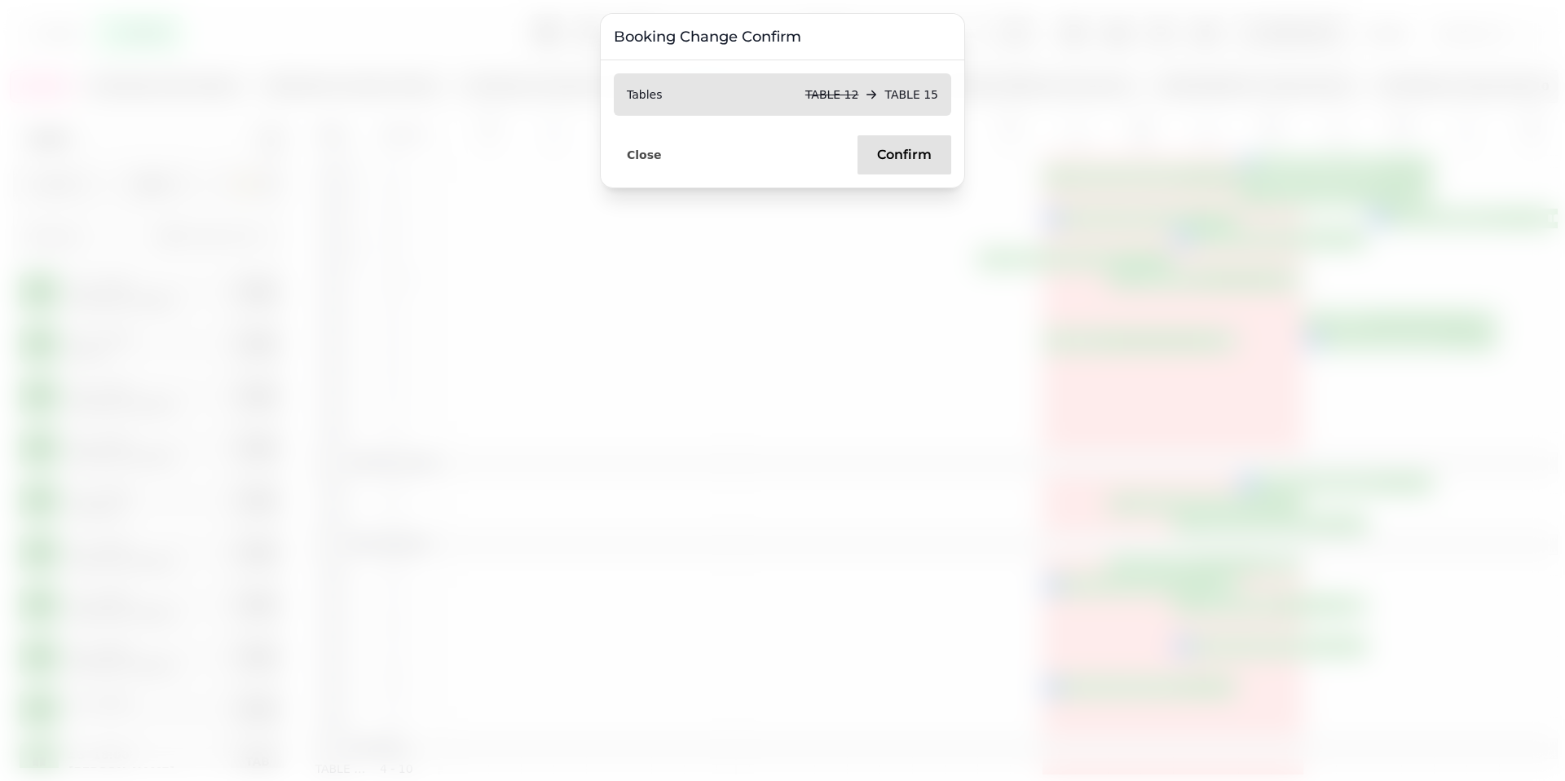
click at [881, 142] on button "Confirm" at bounding box center [905, 154] width 94 height 39
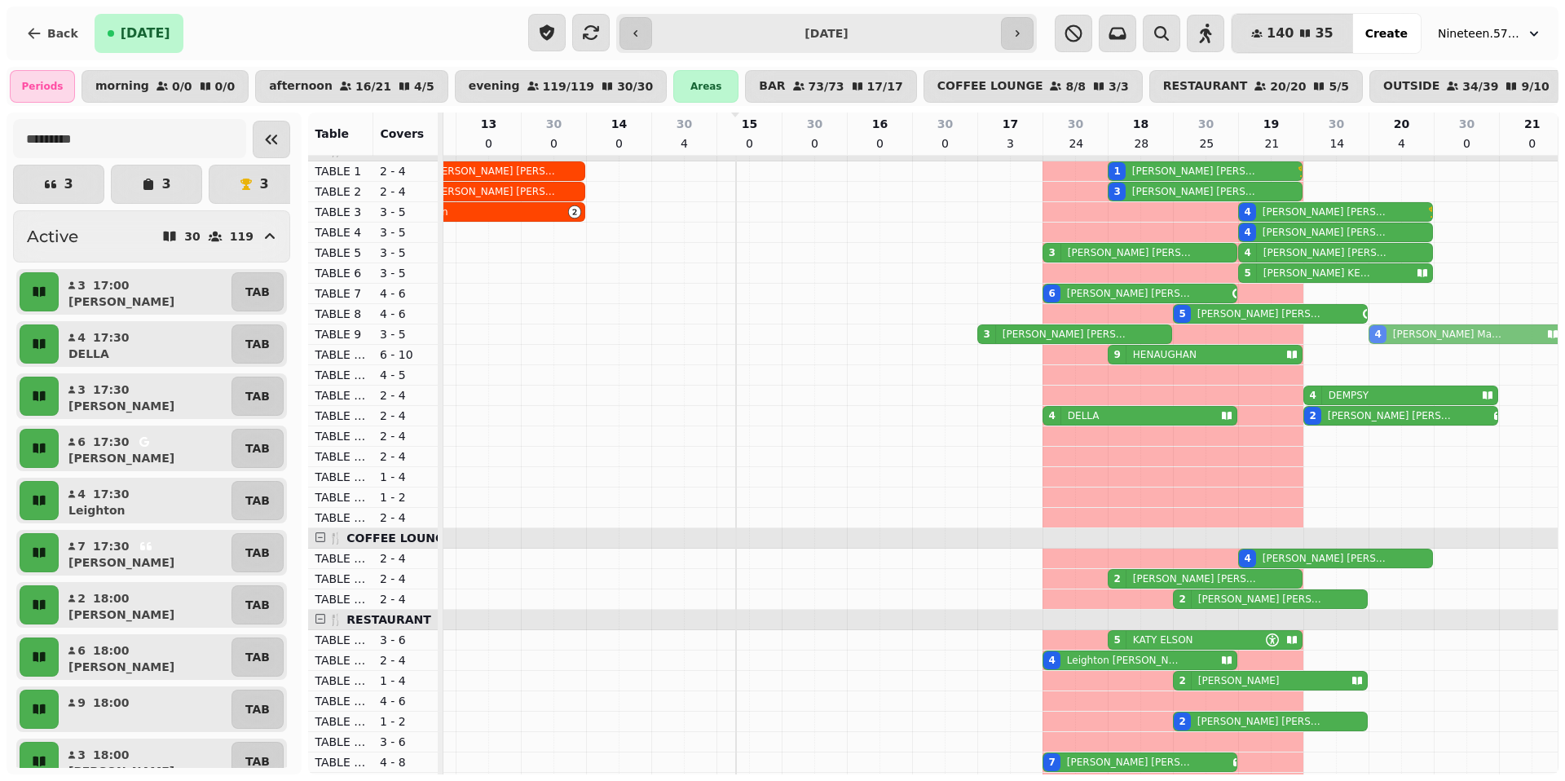
drag, startPoint x: 1399, startPoint y: 294, endPoint x: 1397, endPoint y: 326, distance: 32.7
click at [1049, 335] on tbody "8 [PERSON_NAME] 1 [PERSON_NAME] 8 [PERSON_NAME] 3 [PERSON_NAME] 4 Walkin 4 [PER…" at bounding box center [944, 762] width 1239 height 1243
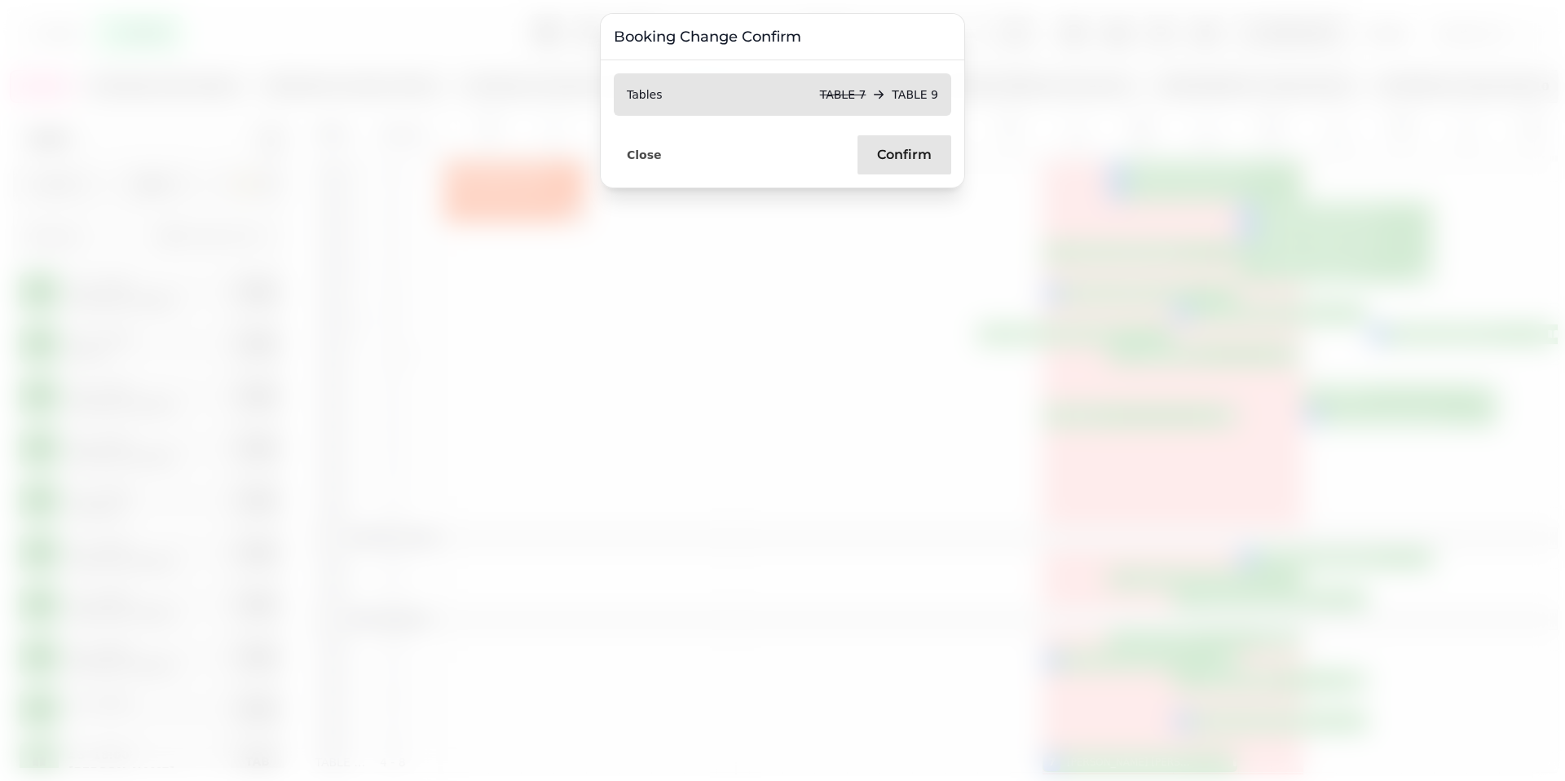
click at [928, 155] on span "Confirm" at bounding box center [904, 154] width 55 height 13
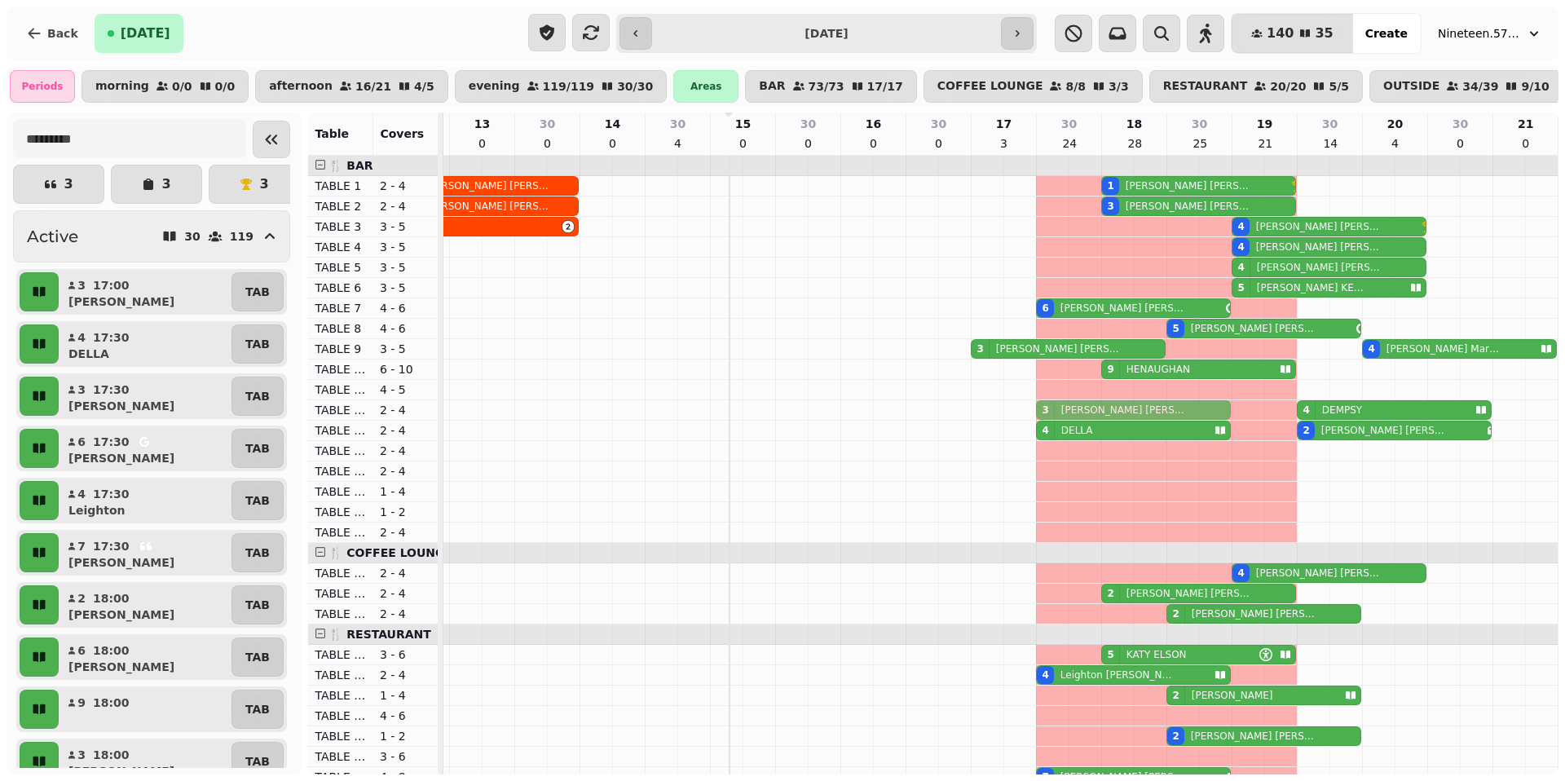
drag, startPoint x: 1123, startPoint y: 266, endPoint x: 1125, endPoint y: 403, distance: 137.0
click at [1049, 403] on tbody "8 [PERSON_NAME] 1 [PERSON_NAME] 8 [PERSON_NAME] 3 [PERSON_NAME] 4 Walkin 4 [PER…" at bounding box center [938, 777] width 1239 height 1243
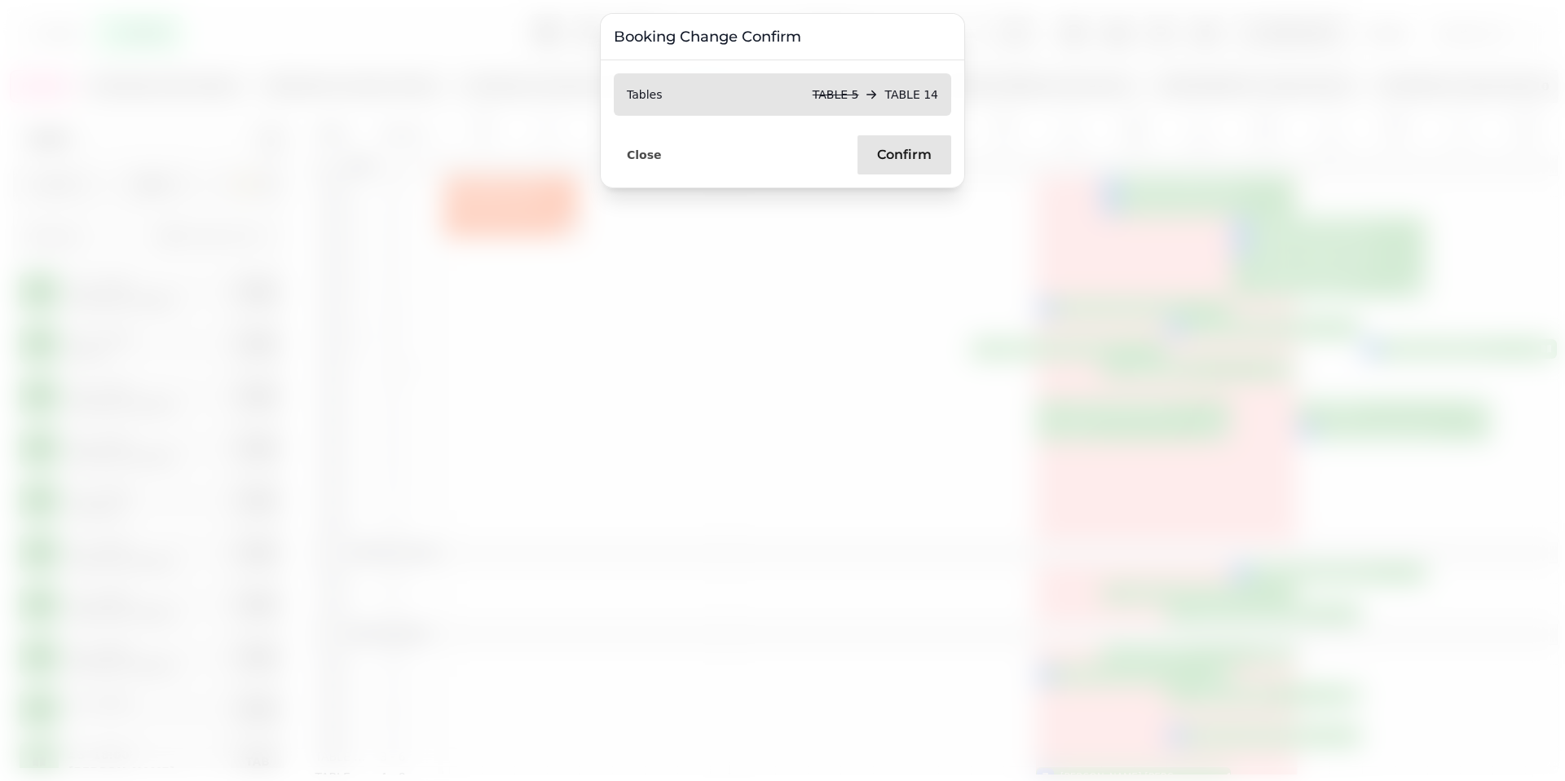
click at [929, 138] on button "Confirm" at bounding box center [905, 154] width 94 height 39
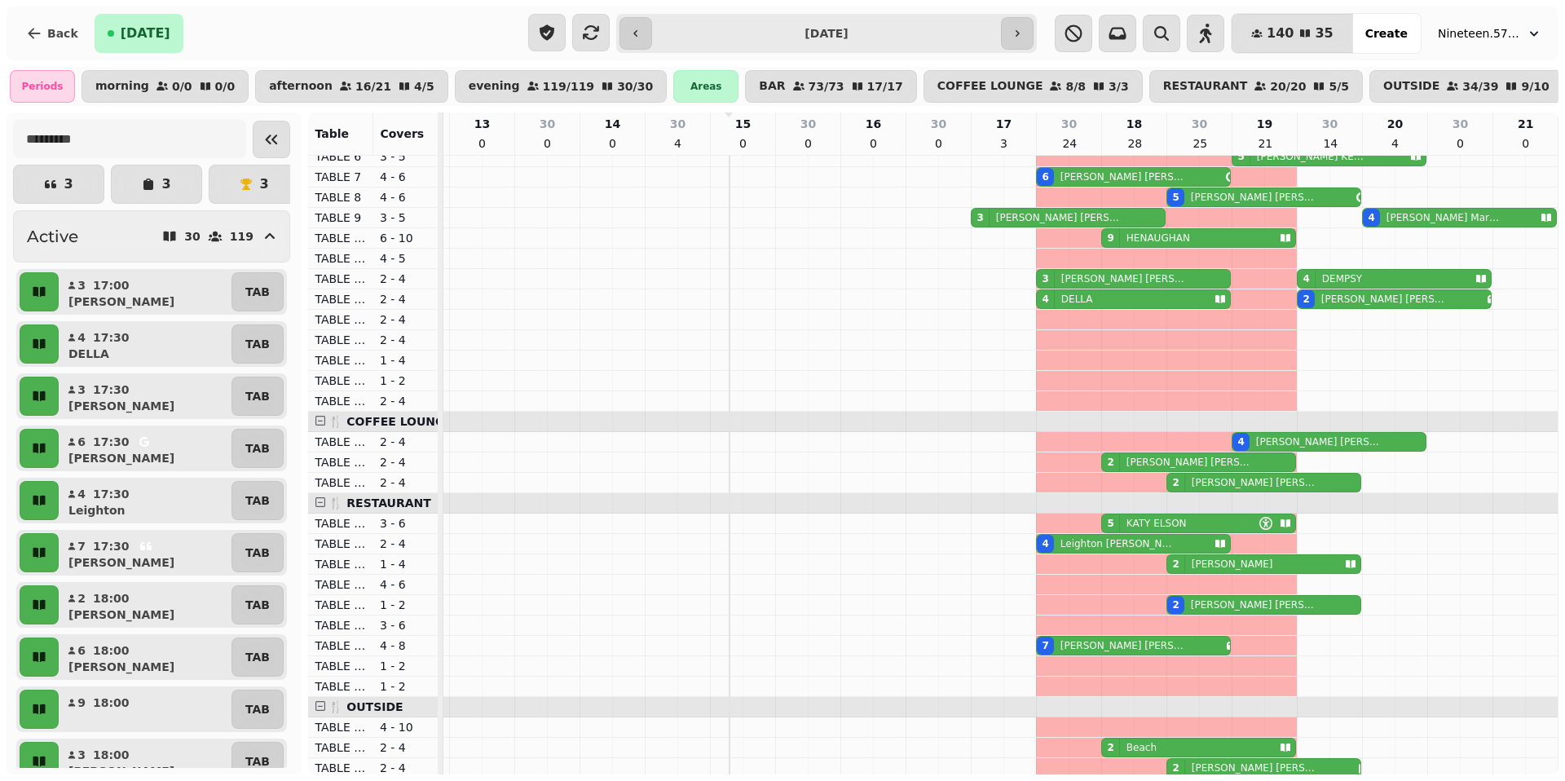
click at [996, 211] on p "[PERSON_NAME]" at bounding box center [1059, 217] width 126 height 13
select select "**********"
select select "*"
select select "****"
